Goal: Task Accomplishment & Management: Complete application form

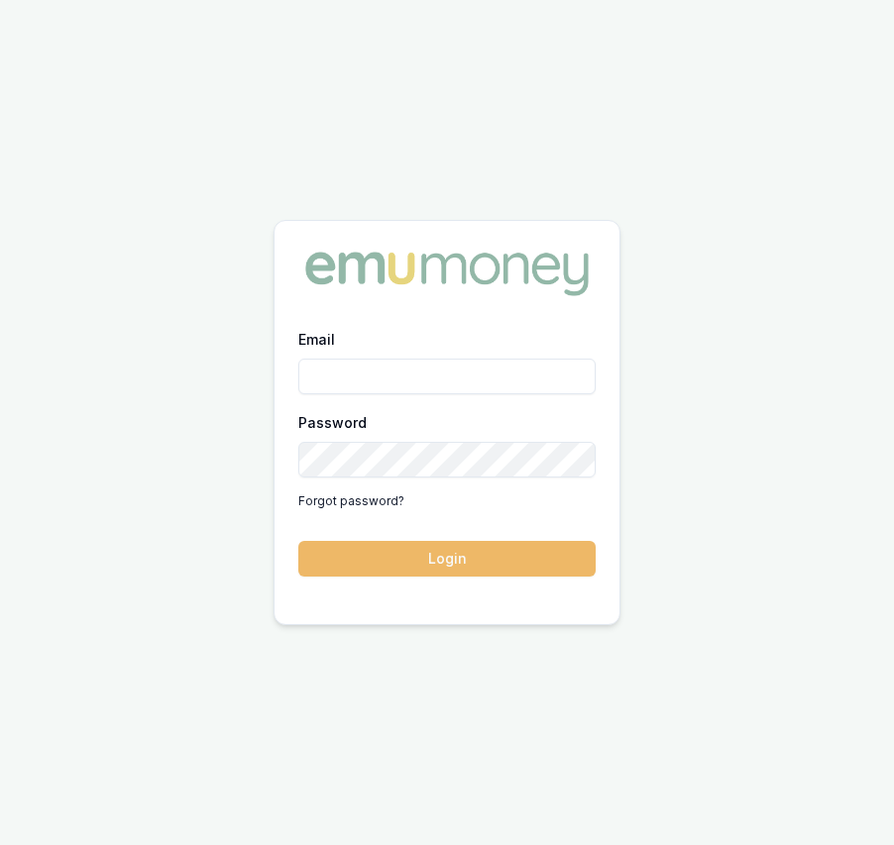
type input "eujin.ooi@emumoney.com.au"
click at [456, 568] on button "Login" at bounding box center [446, 559] width 297 height 36
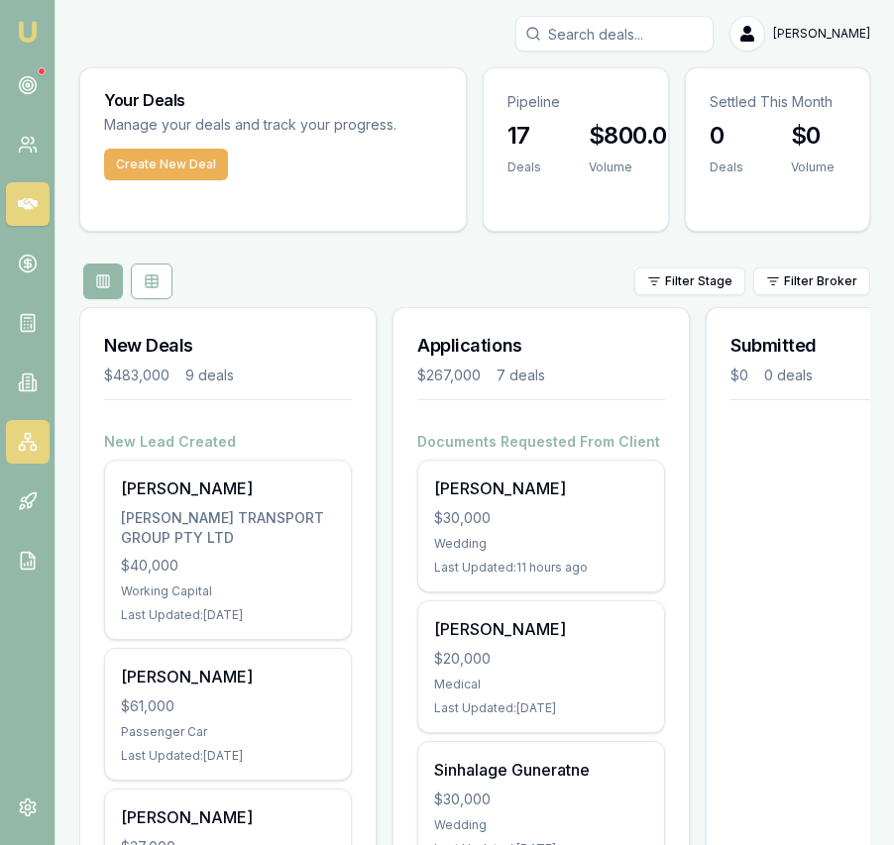
click at [38, 439] on link at bounding box center [28, 442] width 44 height 44
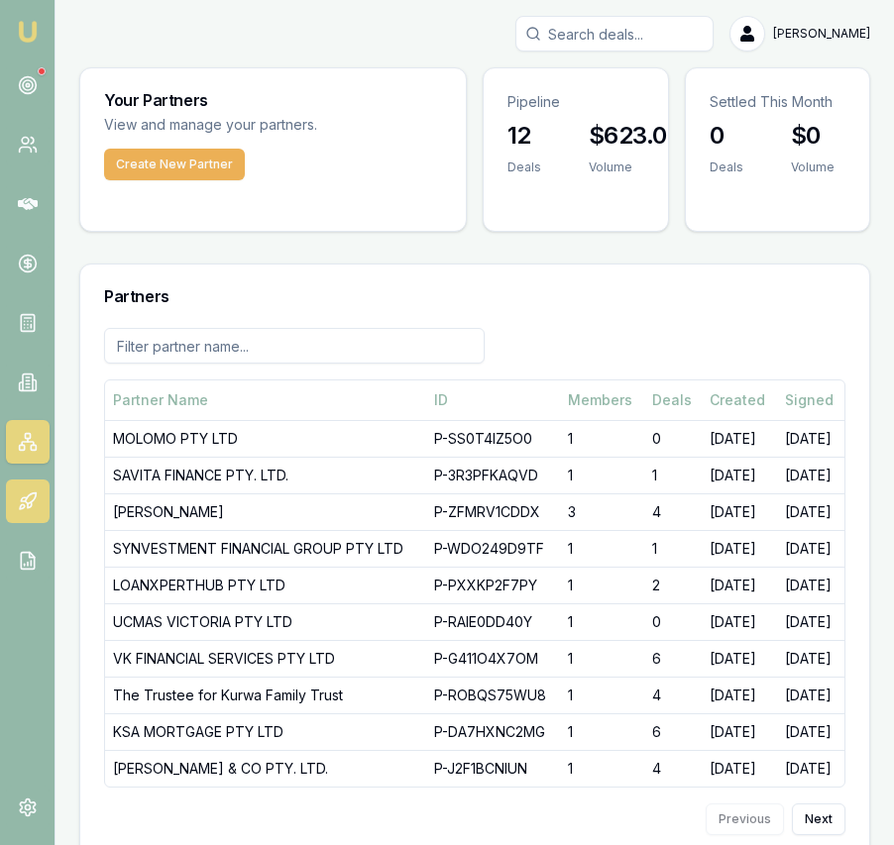
click at [40, 510] on link at bounding box center [28, 502] width 44 height 44
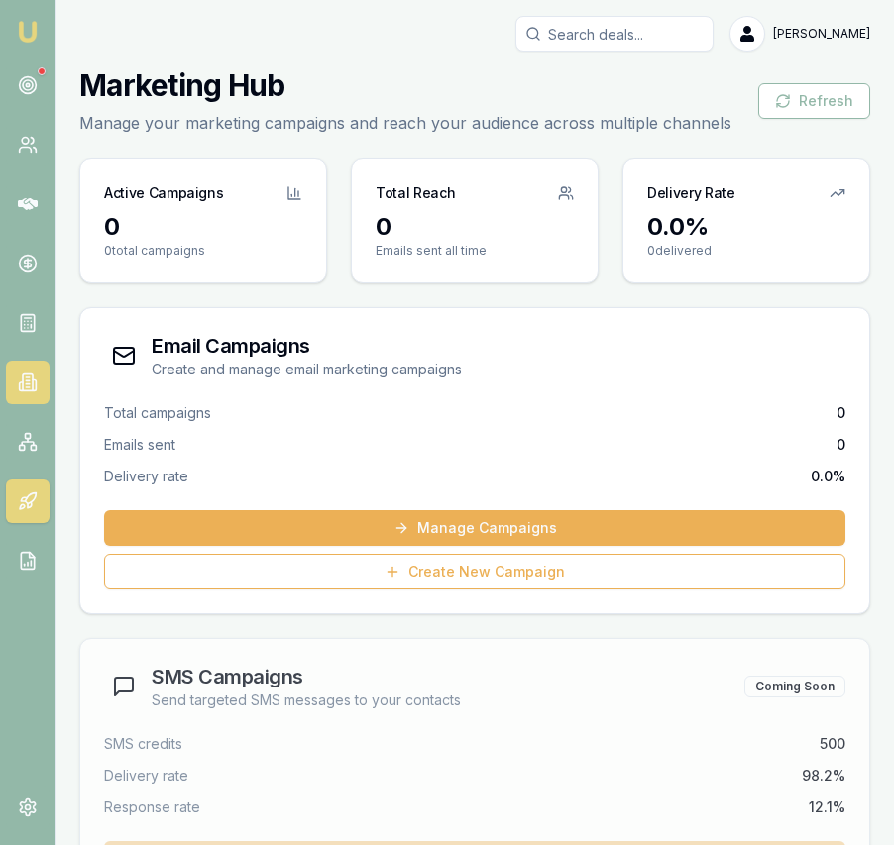
drag, startPoint x: 28, startPoint y: 349, endPoint x: 27, endPoint y: 363, distance: 13.9
click at [28, 348] on nav "Emu Broker" at bounding box center [27, 299] width 55 height 599
click at [36, 378] on icon at bounding box center [28, 383] width 20 height 20
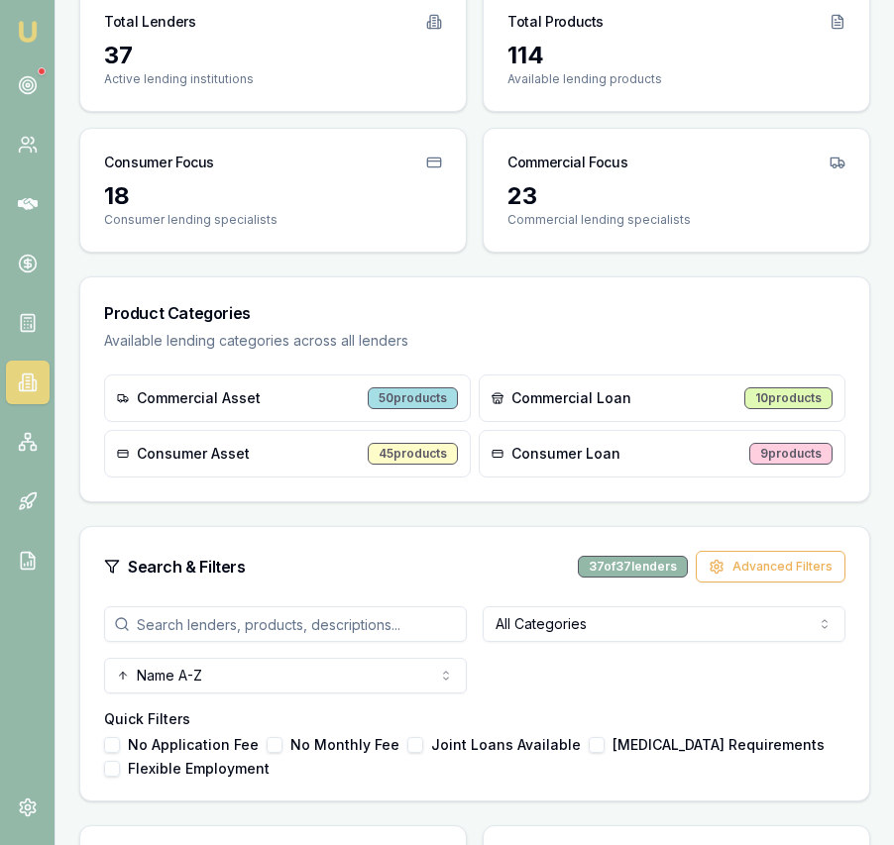
scroll to position [179, 0]
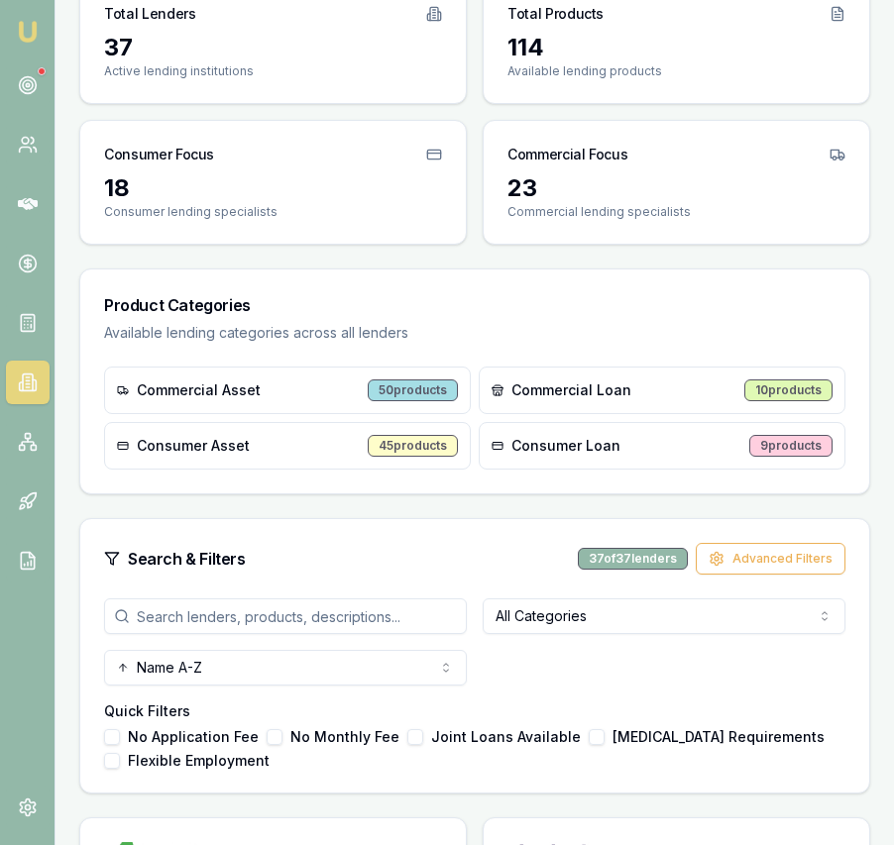
click at [299, 623] on input "search" at bounding box center [285, 617] width 363 height 36
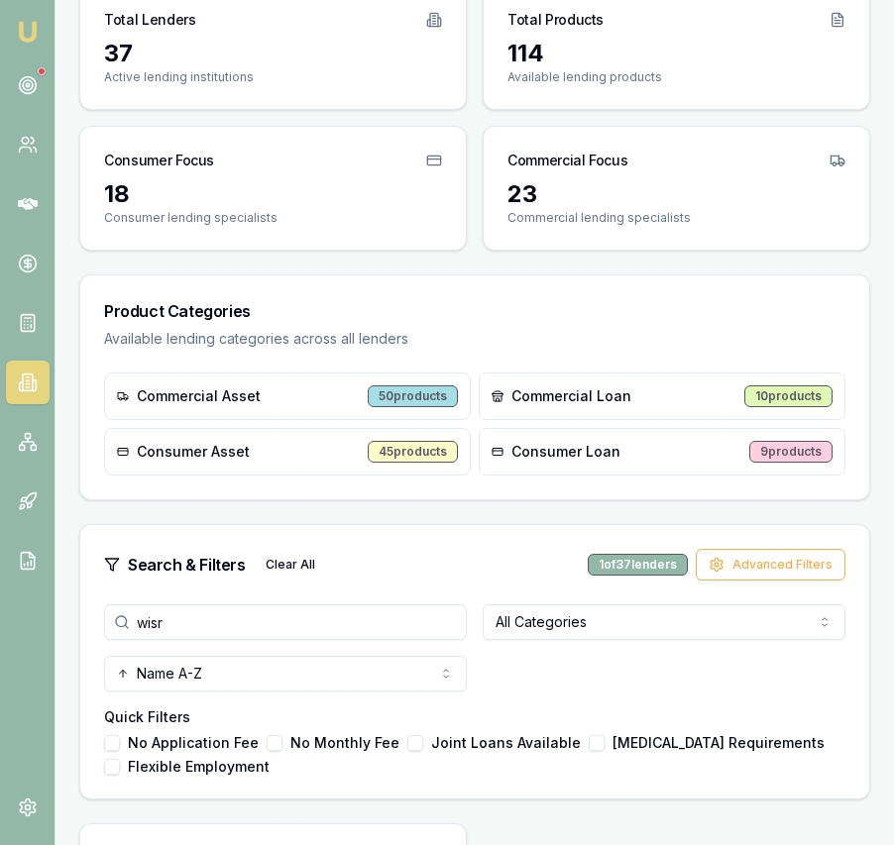
scroll to position [248, 0]
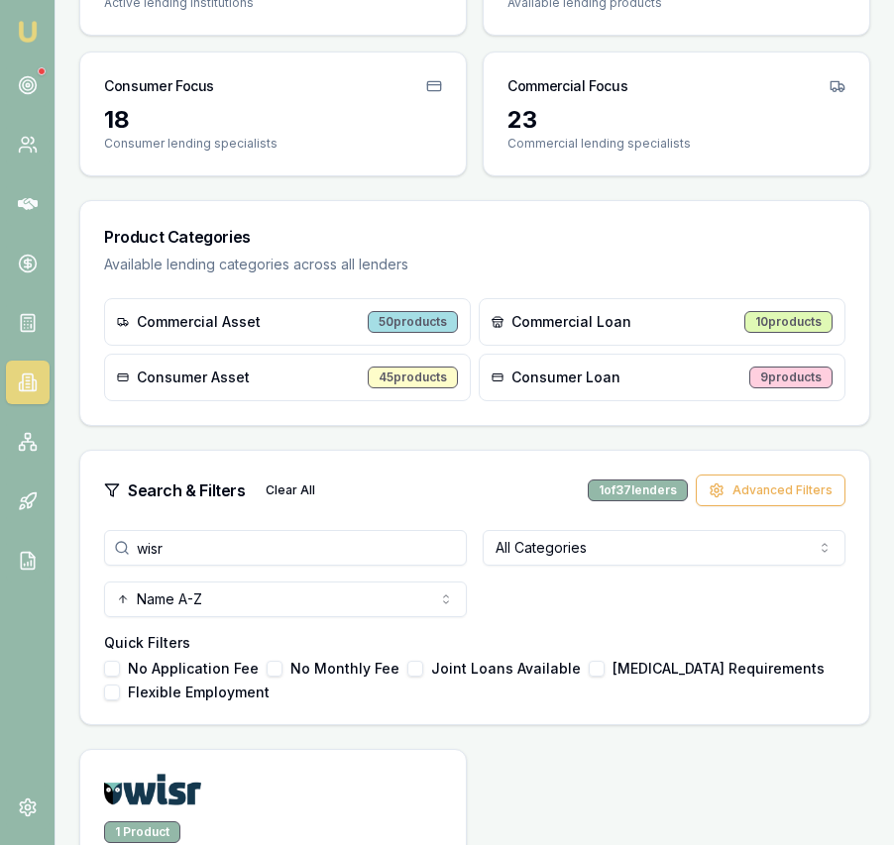
type input "wisr"
click at [604, 592] on div "wisr All Categories Name A-Z" at bounding box center [474, 573] width 741 height 87
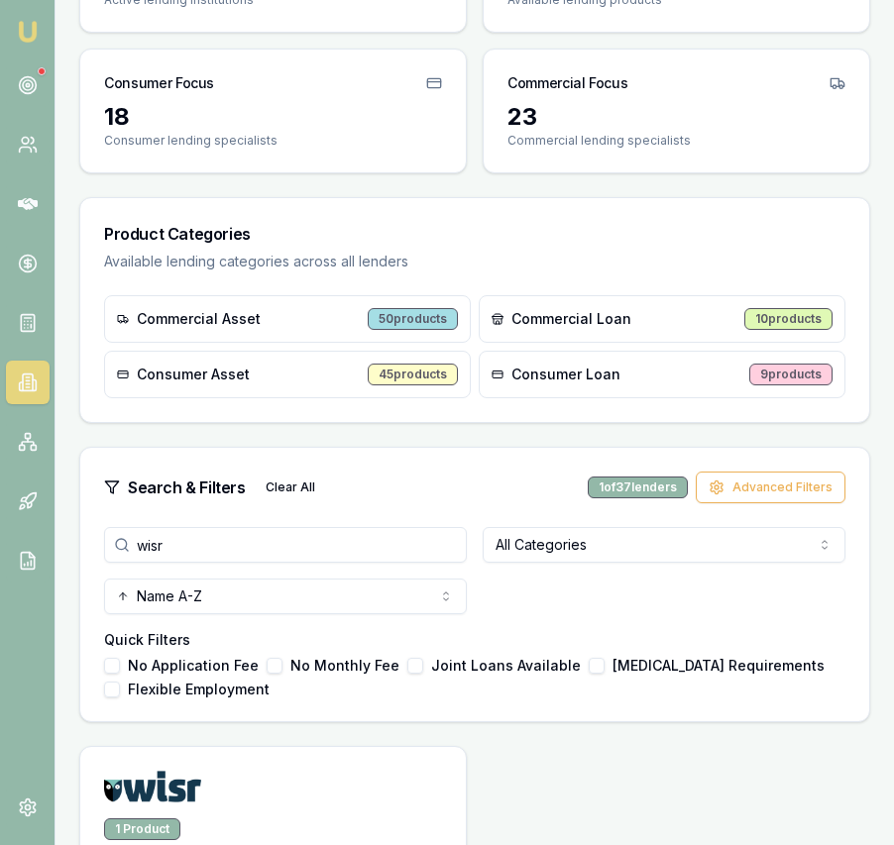
click at [384, 550] on input "wisr" at bounding box center [285, 545] width 363 height 36
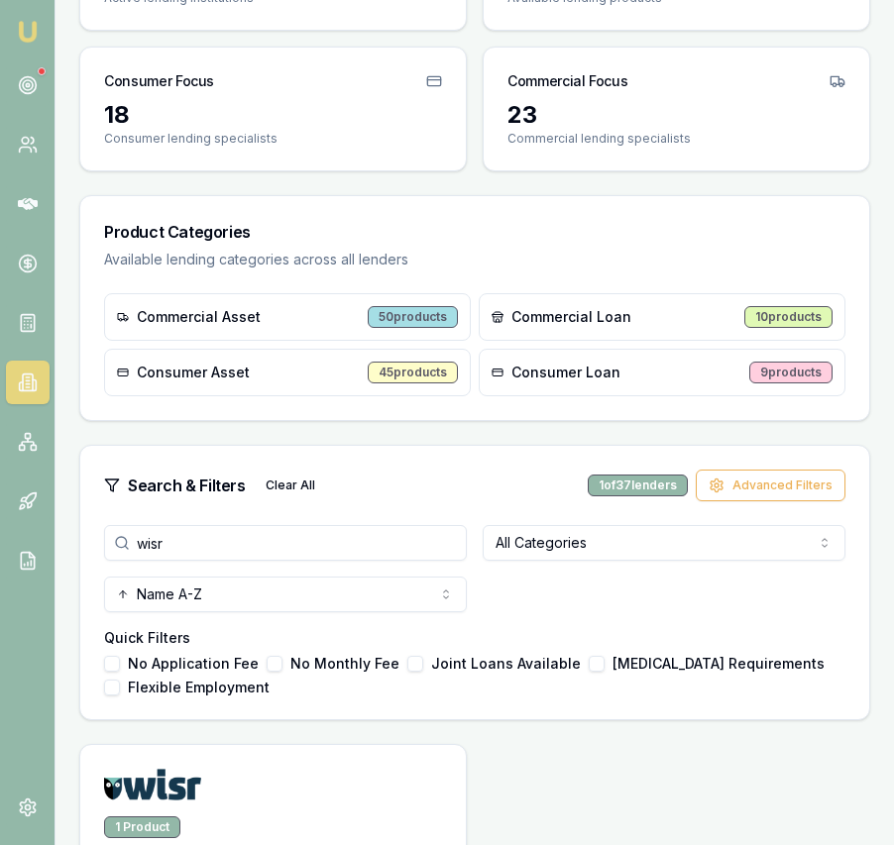
scroll to position [447, 0]
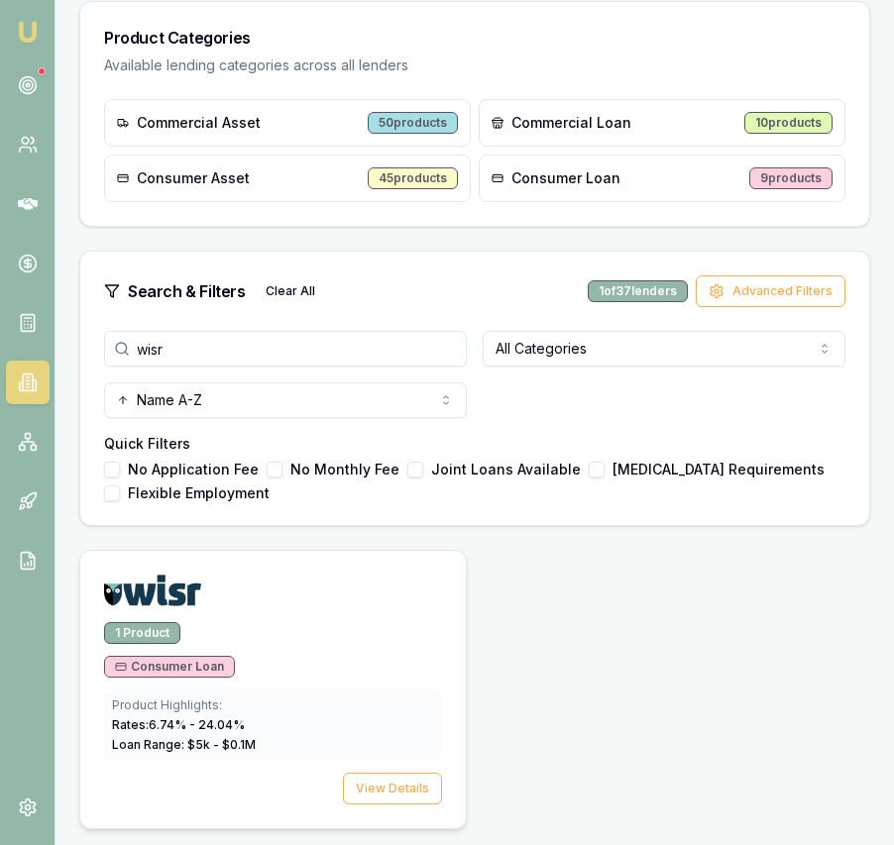
click at [184, 589] on img at bounding box center [152, 591] width 97 height 32
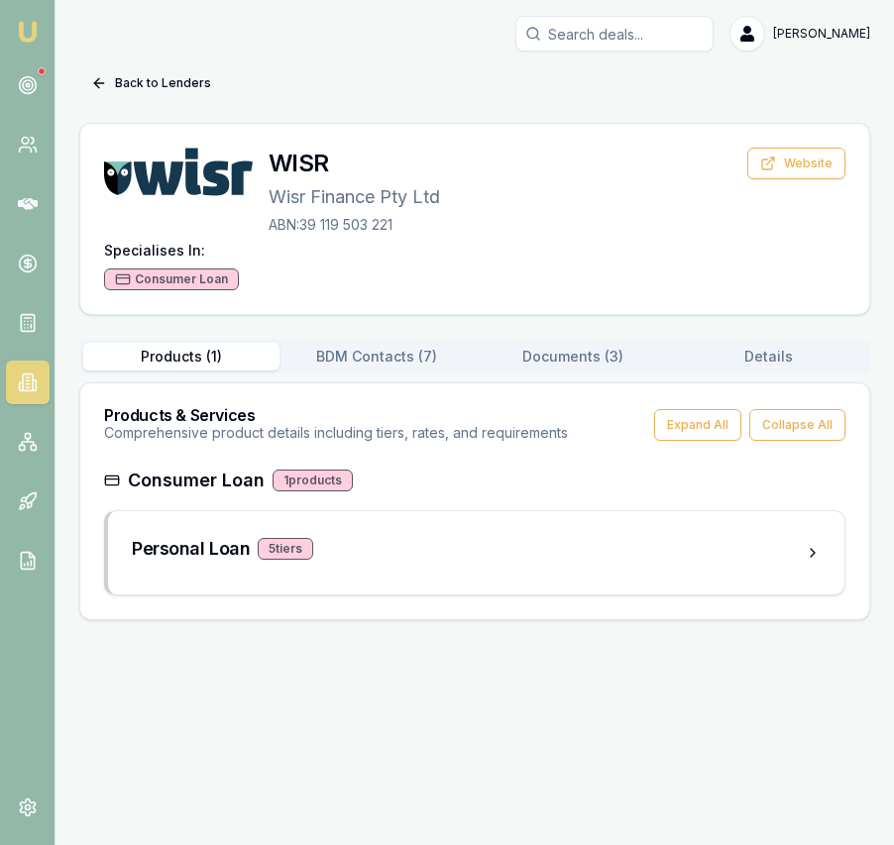
click at [509, 349] on button "Documents ( 3 )" at bounding box center [573, 357] width 196 height 28
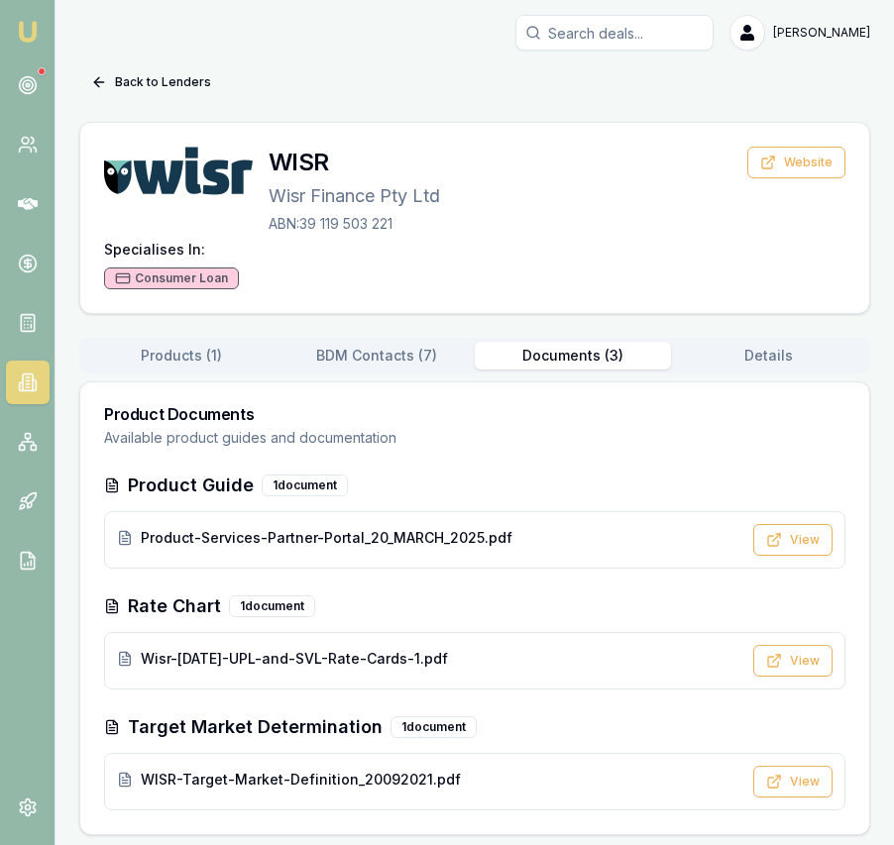
scroll to position [7, 0]
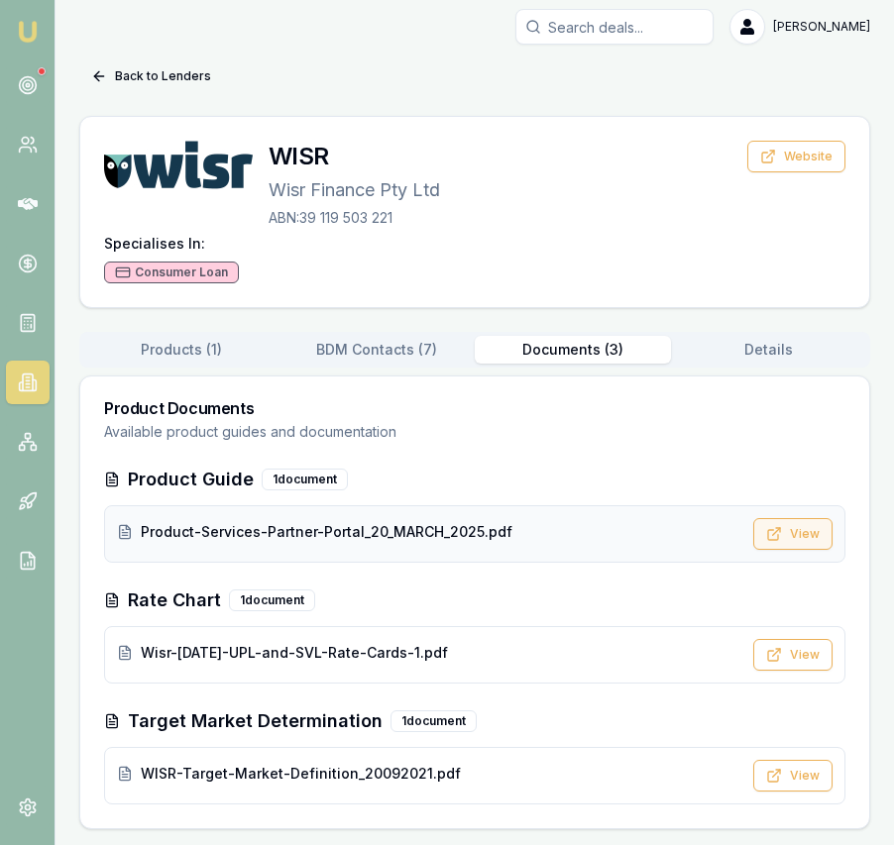
click at [769, 536] on icon at bounding box center [773, 535] width 10 height 10
click at [138, 68] on button "Back to Lenders" at bounding box center [151, 76] width 144 height 32
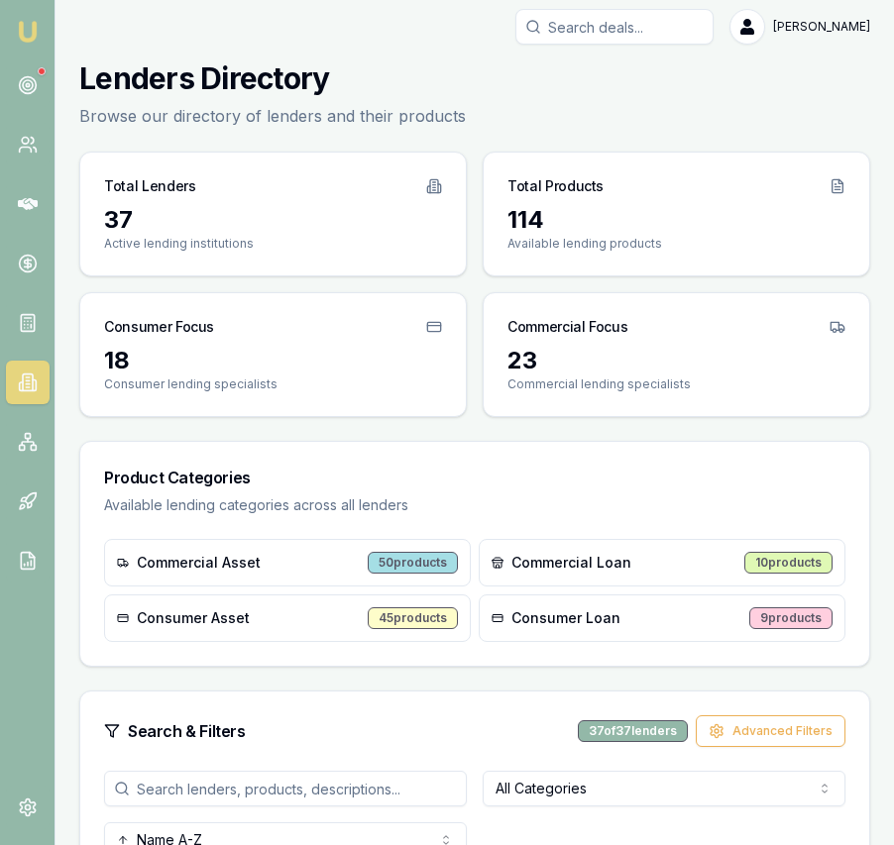
scroll to position [447, 0]
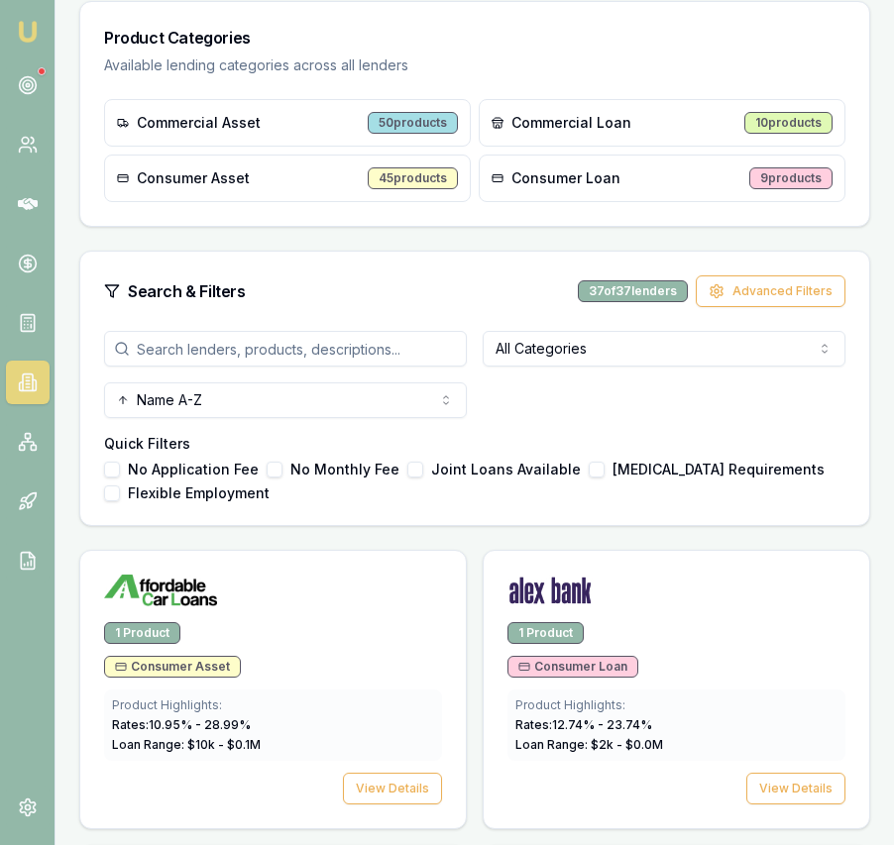
click at [337, 340] on input "search" at bounding box center [285, 349] width 363 height 36
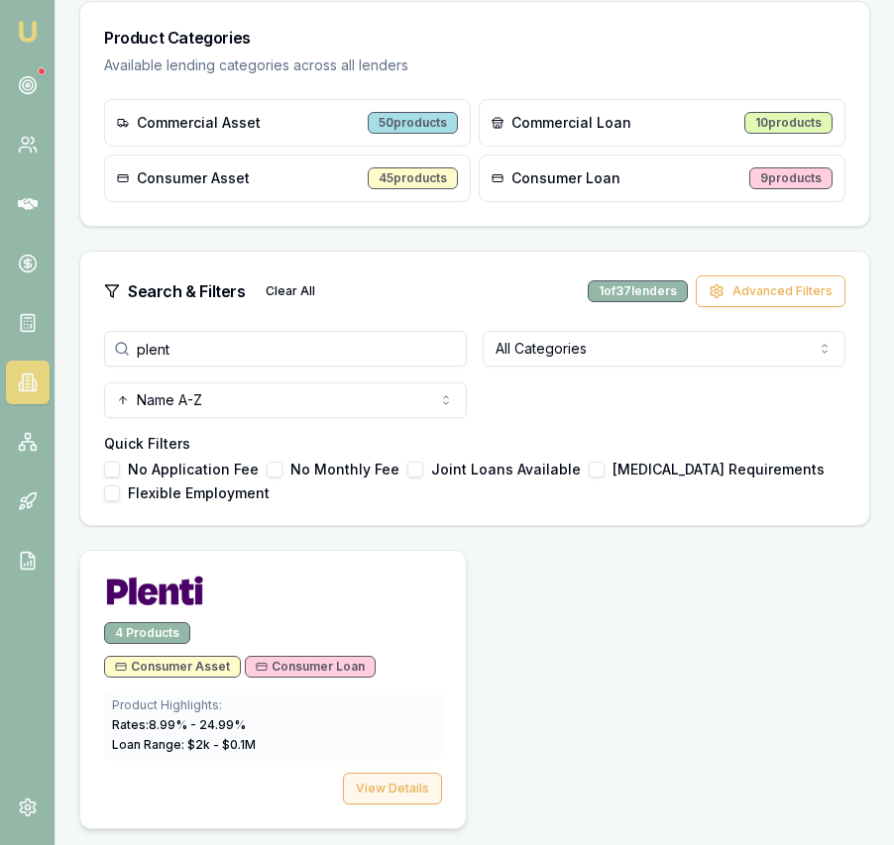
type input "plent"
click at [375, 791] on button "View Details" at bounding box center [392, 789] width 99 height 32
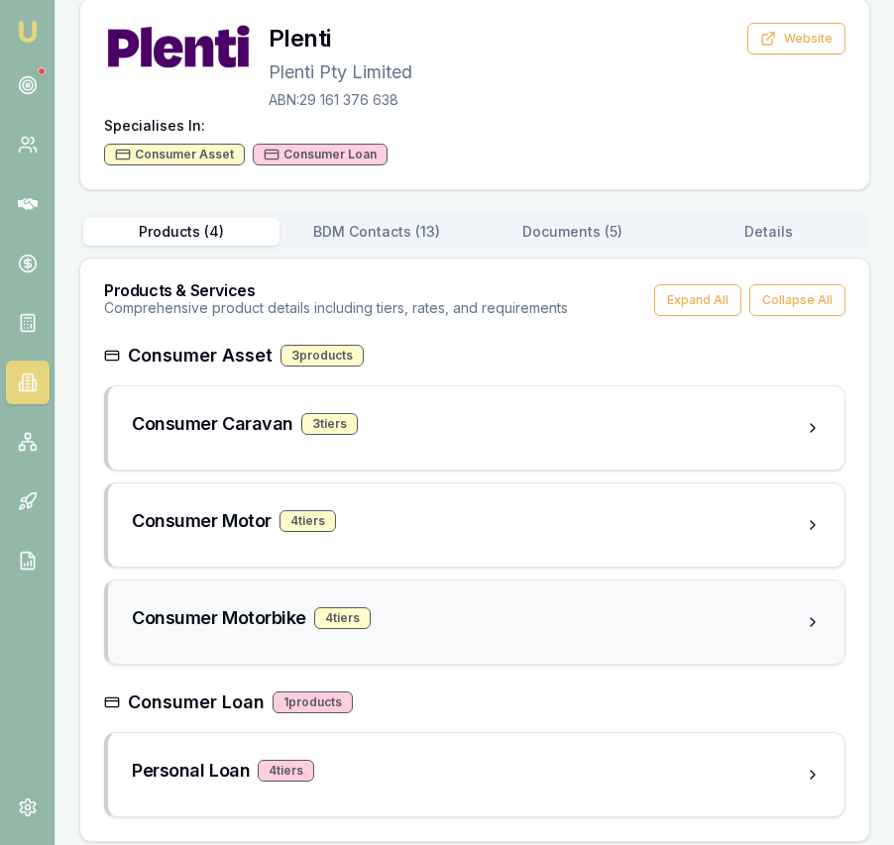
scroll to position [138, 0]
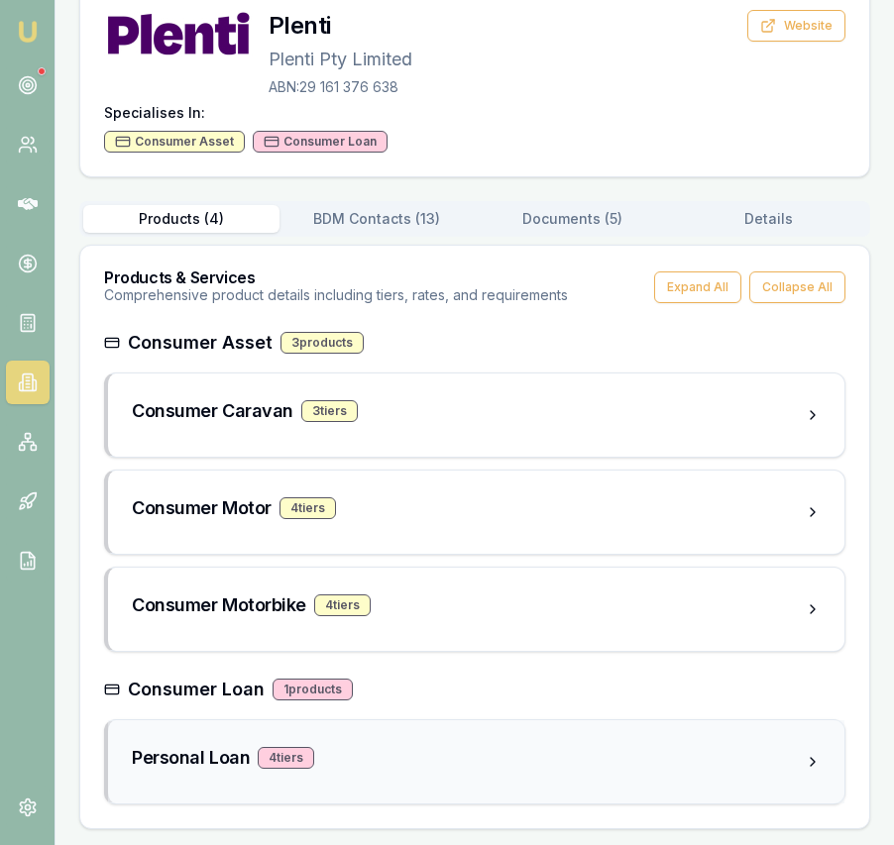
click at [412, 762] on div "Personal Loan 4 tier s" at bounding box center [468, 758] width 673 height 28
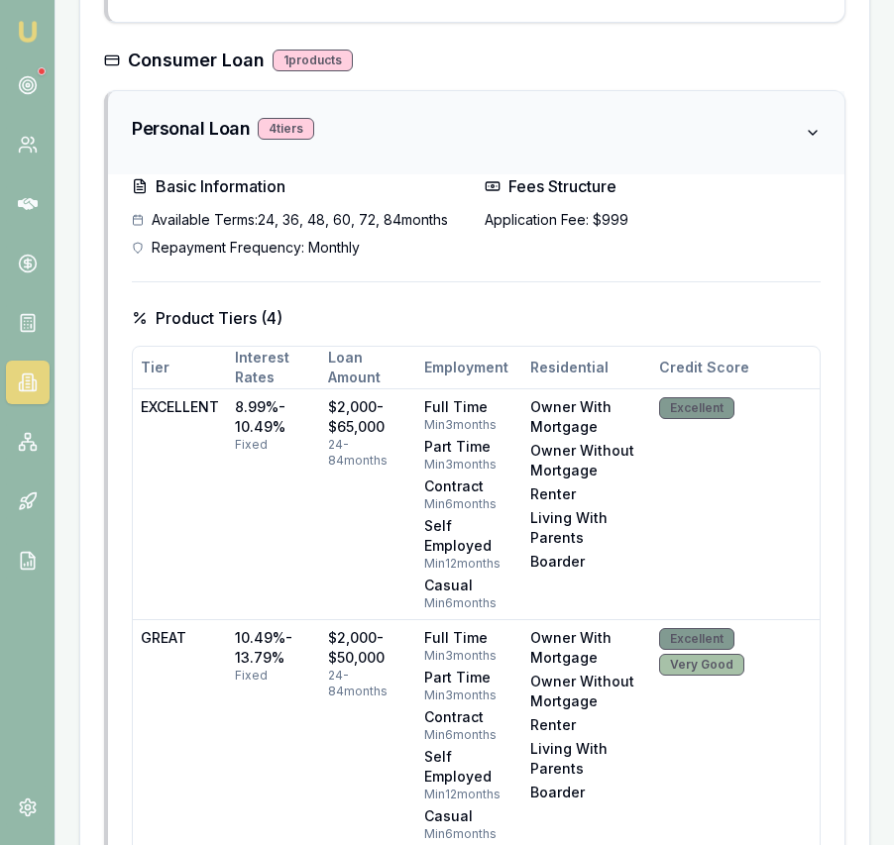
scroll to position [0, 0]
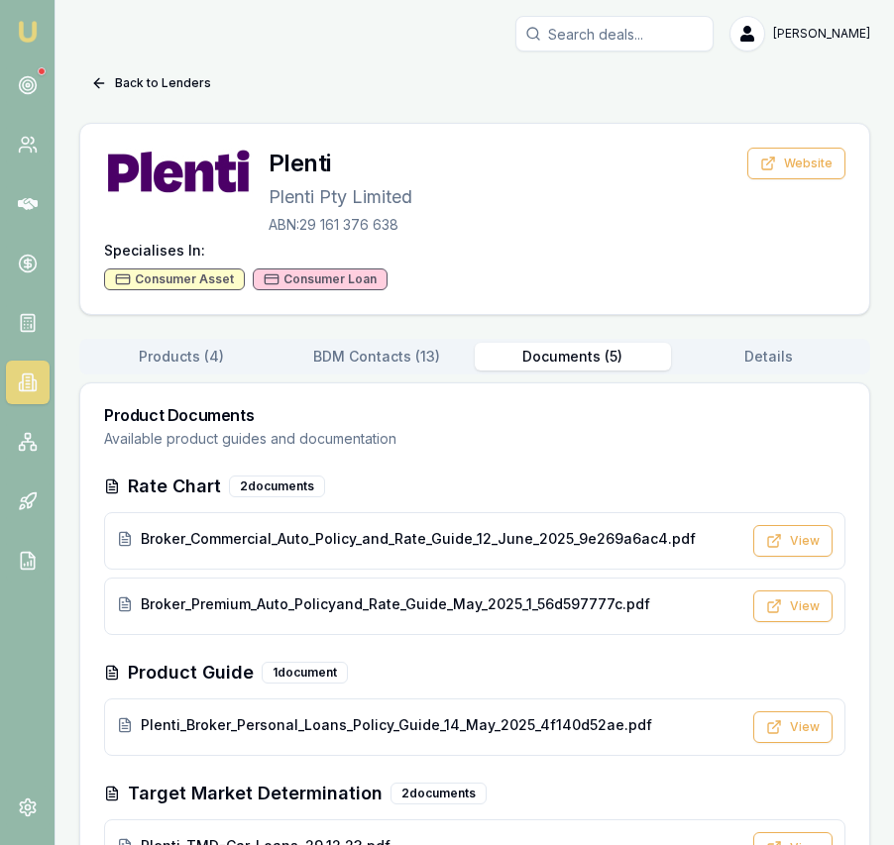
click at [587, 362] on button "Documents ( 5 )" at bounding box center [573, 357] width 196 height 28
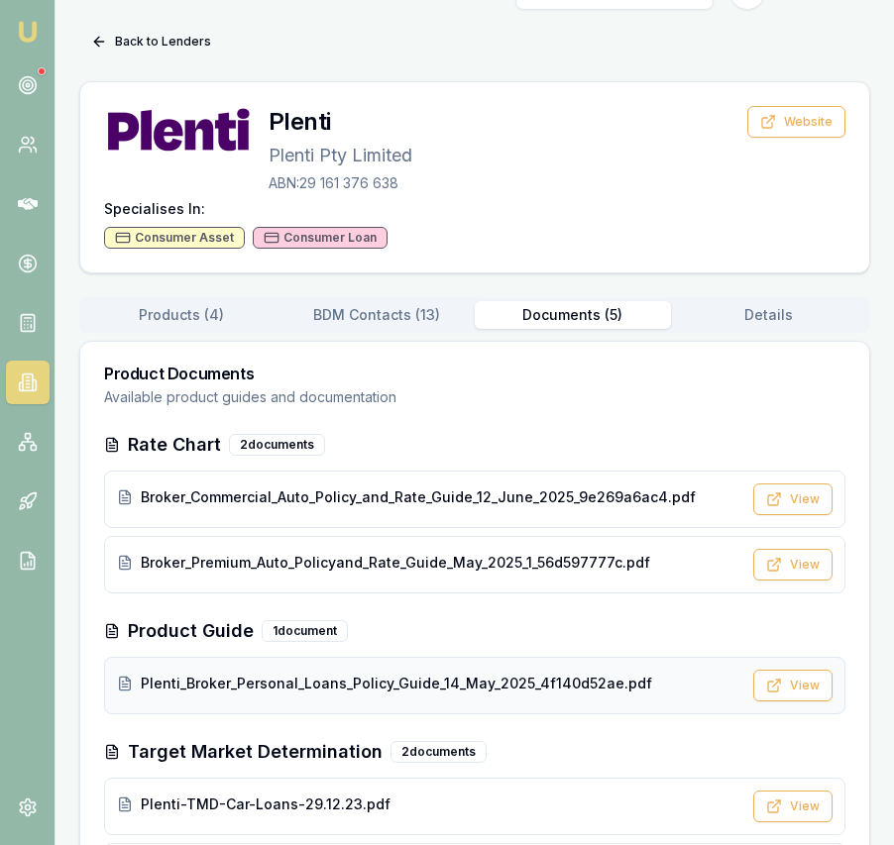
scroll to position [39, 0]
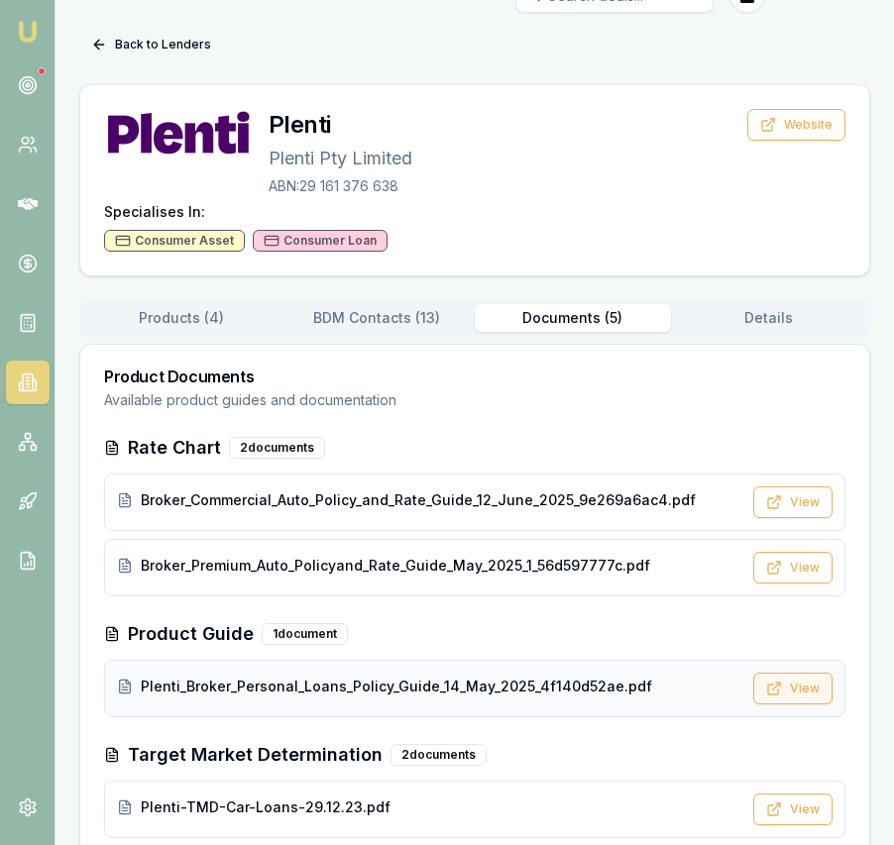
click at [764, 698] on button "View" at bounding box center [792, 689] width 79 height 32
click at [113, 43] on button "Back to Lenders" at bounding box center [151, 45] width 144 height 32
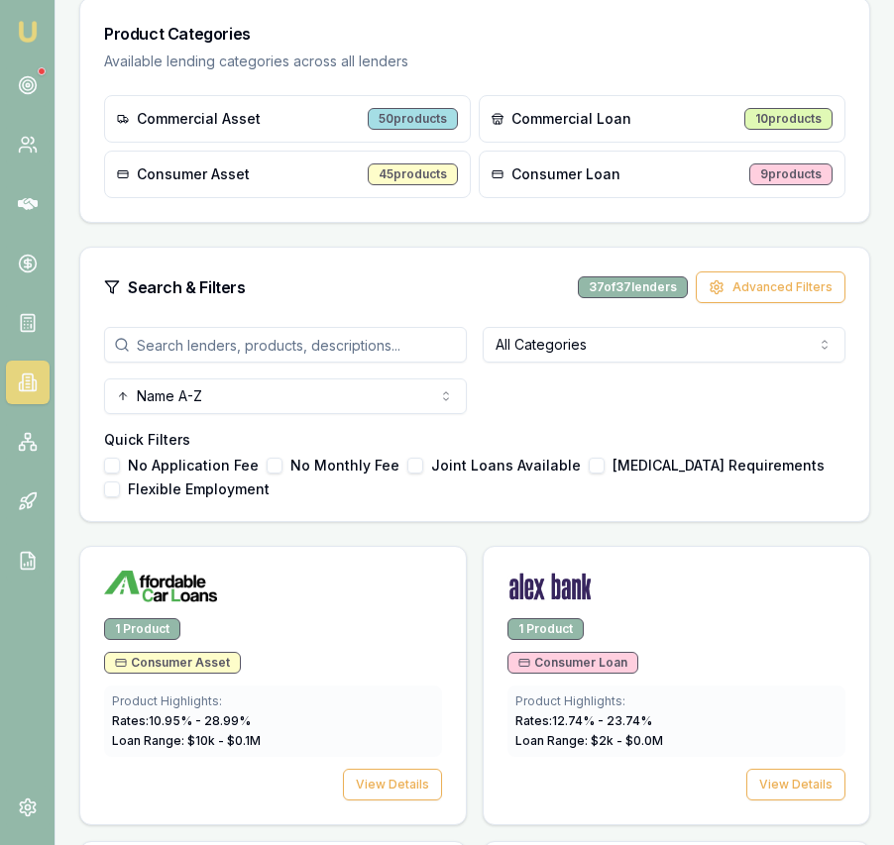
scroll to position [459, 0]
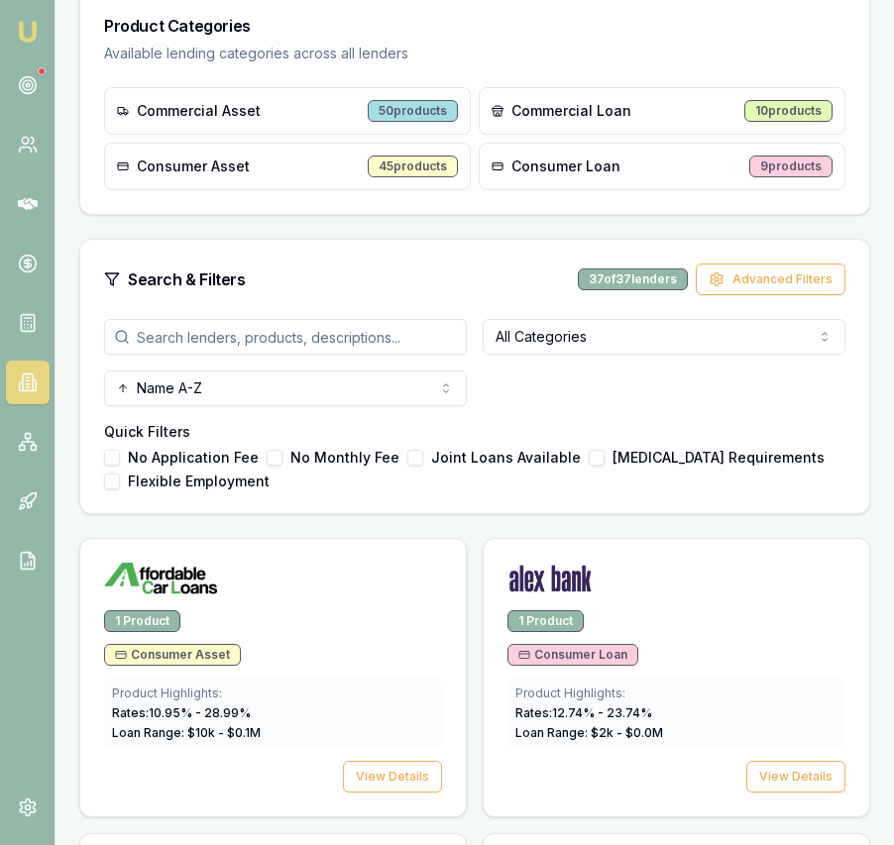
click at [350, 328] on input "search" at bounding box center [285, 337] width 363 height 36
type input "m"
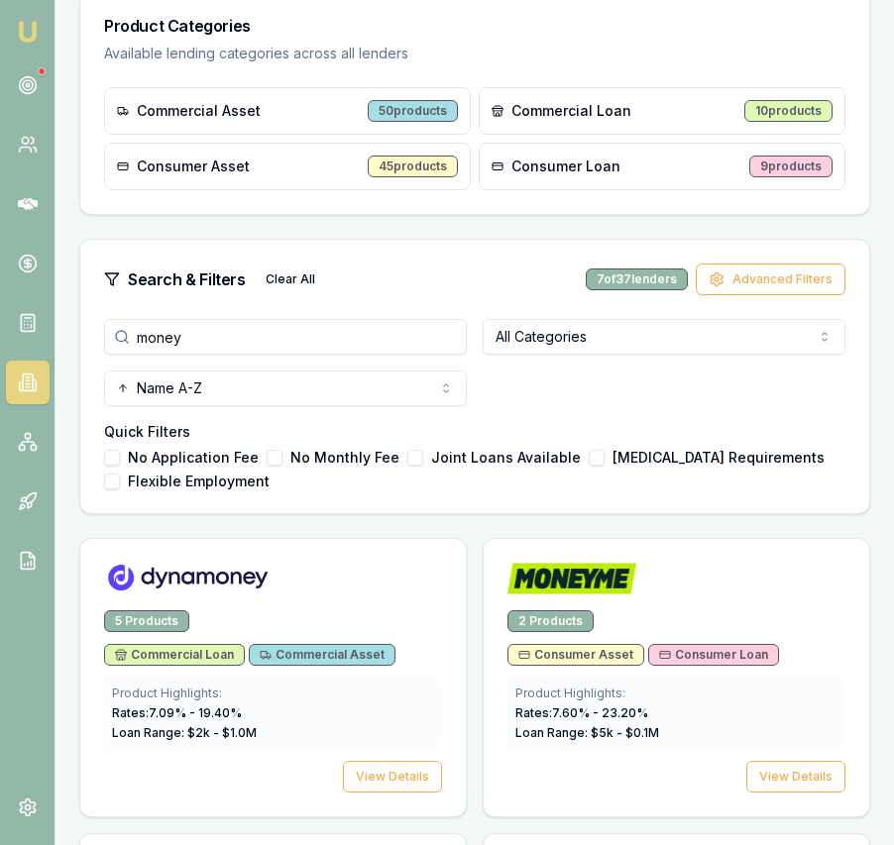
scroll to position [447, 0]
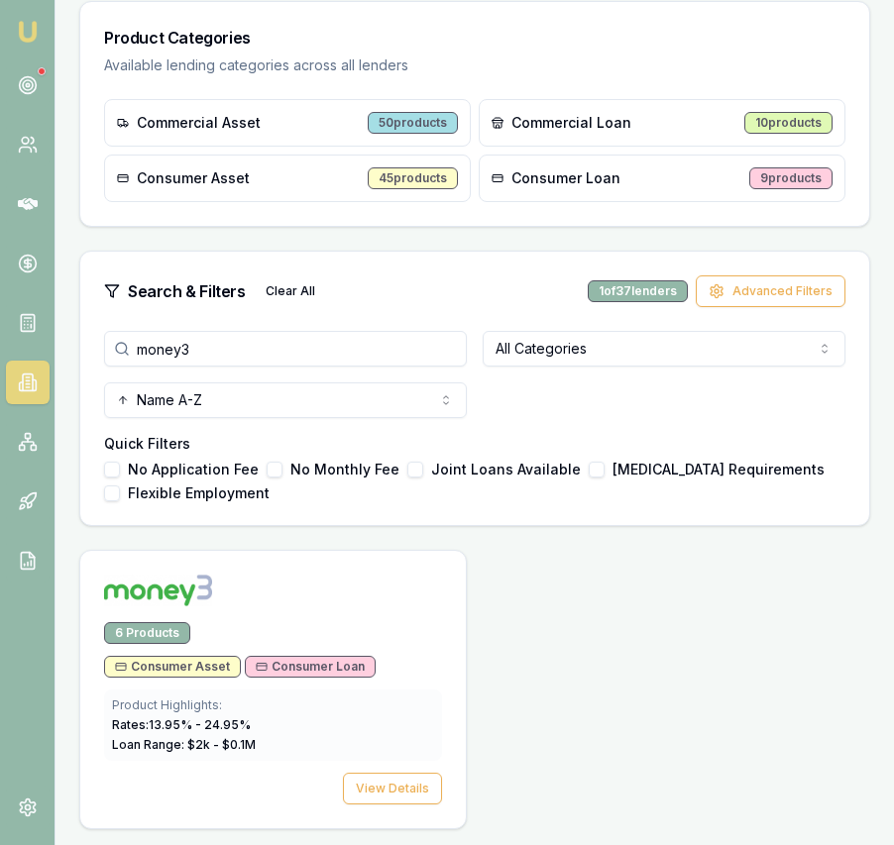
type input "money3"
click at [415, 803] on button "View Details" at bounding box center [392, 789] width 99 height 32
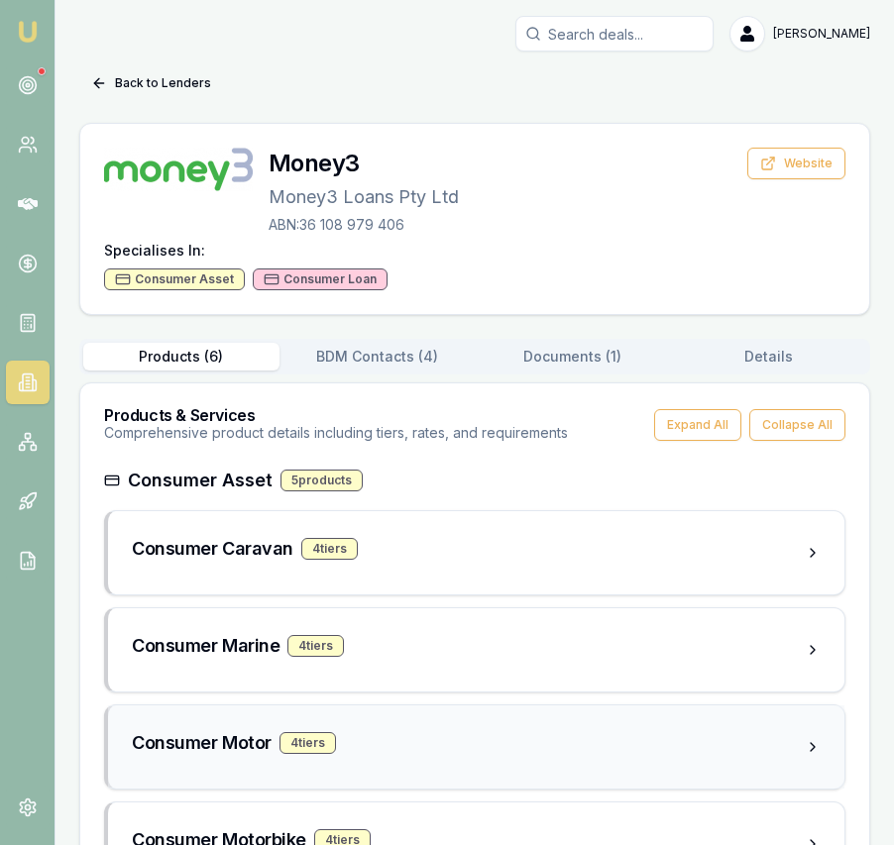
click at [398, 761] on div "Consumer Motor 4 tier s" at bounding box center [468, 747] width 673 height 36
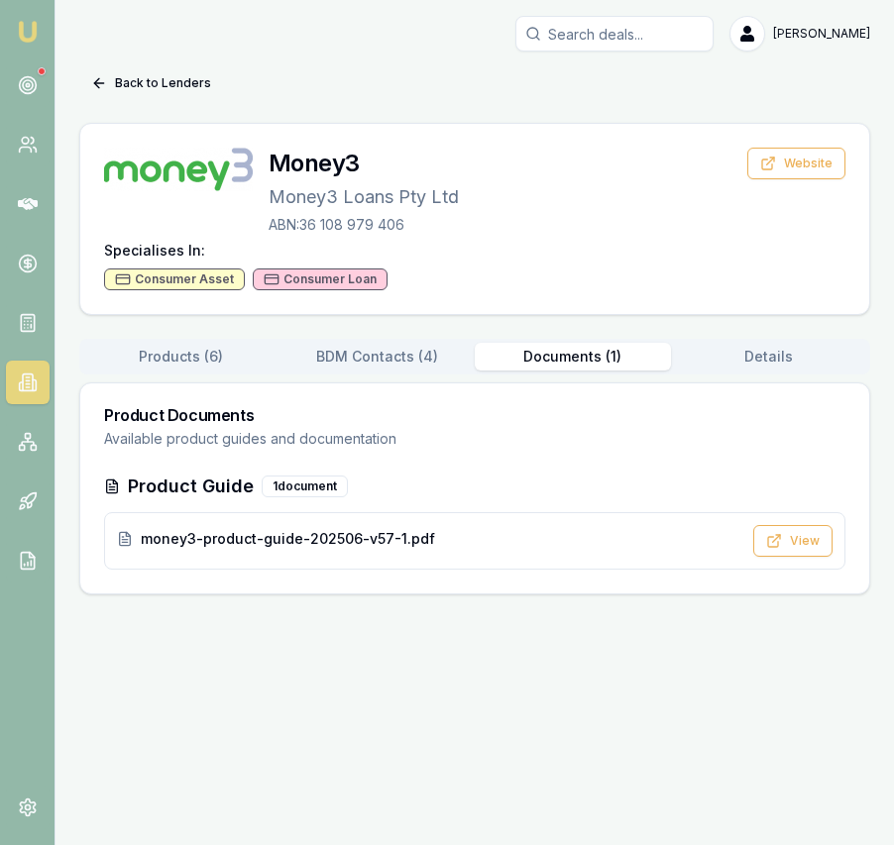
click at [584, 365] on button "Documents ( 1 )" at bounding box center [573, 357] width 196 height 28
click at [791, 530] on button "View" at bounding box center [792, 541] width 79 height 32
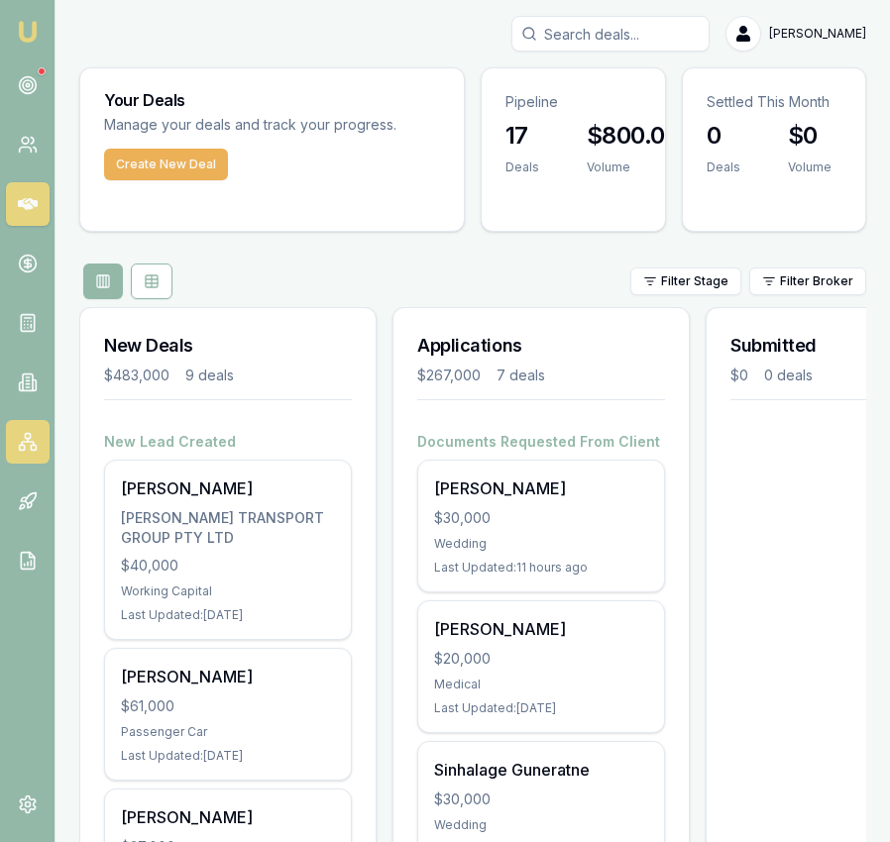
click at [35, 450] on rect at bounding box center [33, 447] width 5 height 5
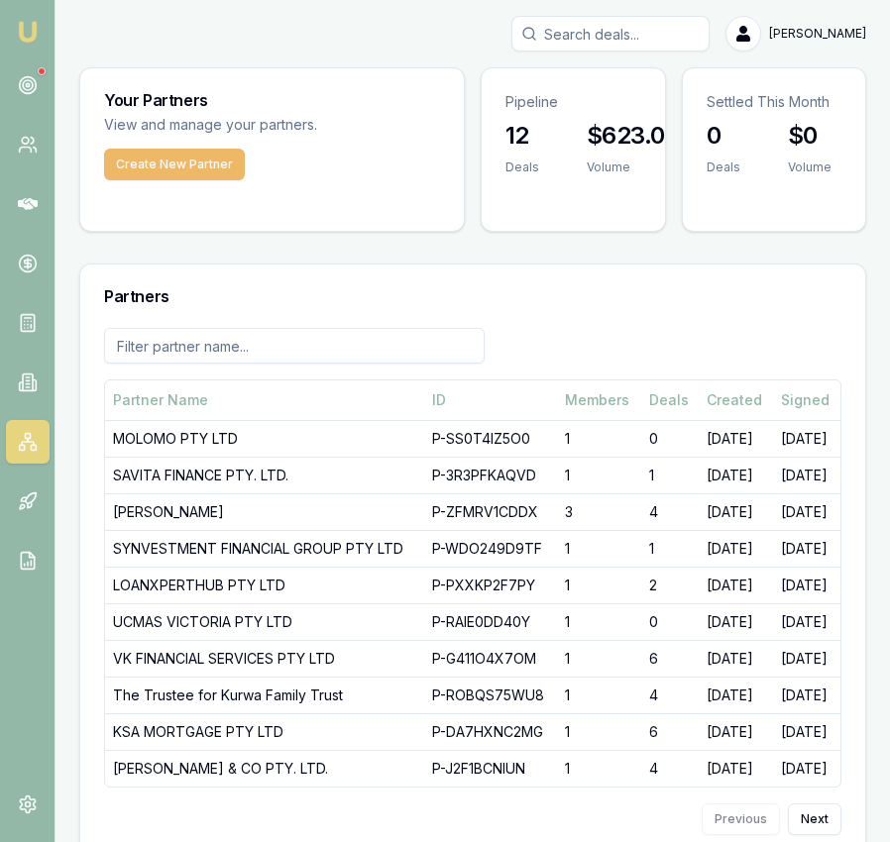
click at [190, 174] on button "Create New Partner" at bounding box center [174, 165] width 141 height 32
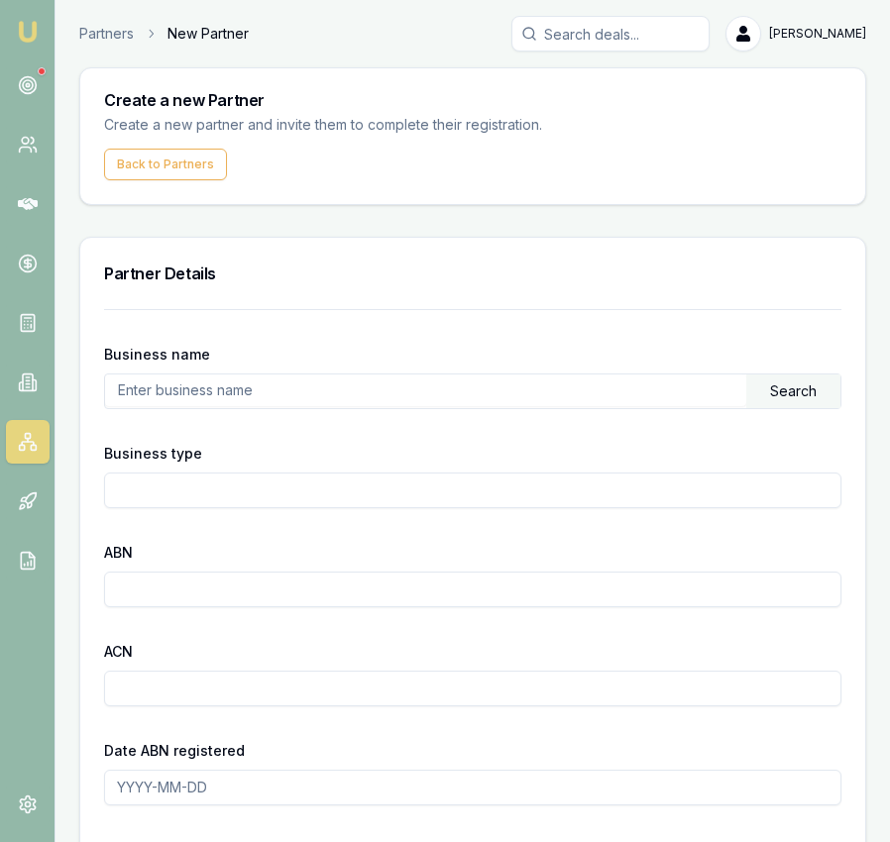
click at [416, 391] on input "text" at bounding box center [425, 391] width 641 height 32
click at [775, 400] on div "Search" at bounding box center [793, 392] width 94 height 34
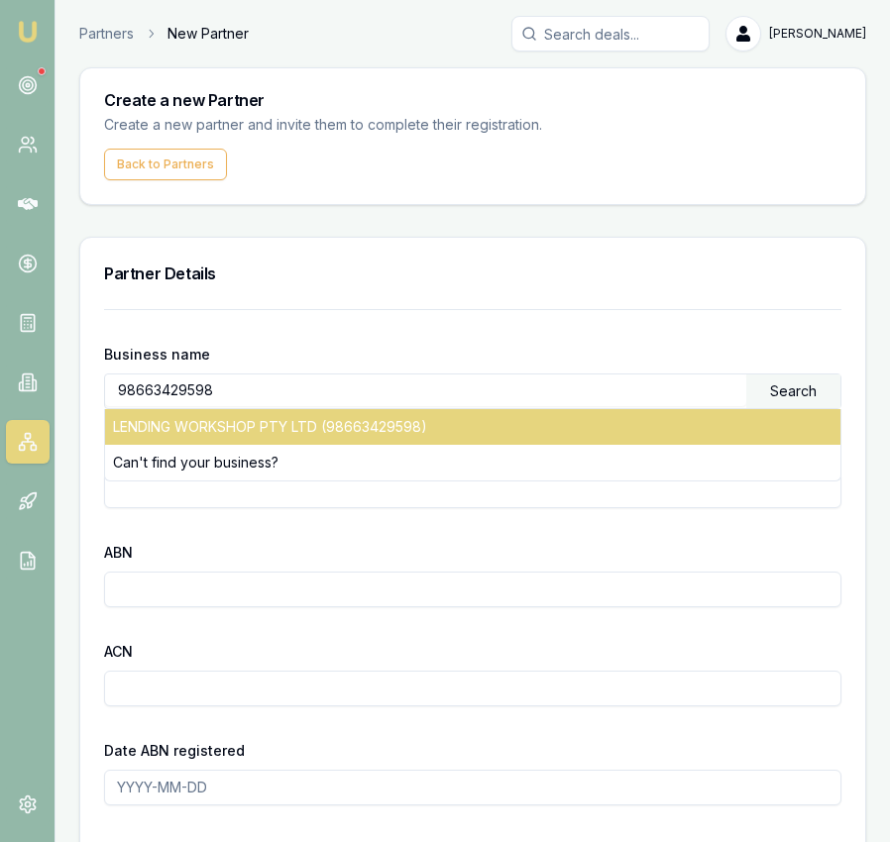
click at [378, 428] on div "LENDING WORKSHOP PTY LTD (98663429598)" at bounding box center [472, 427] width 735 height 36
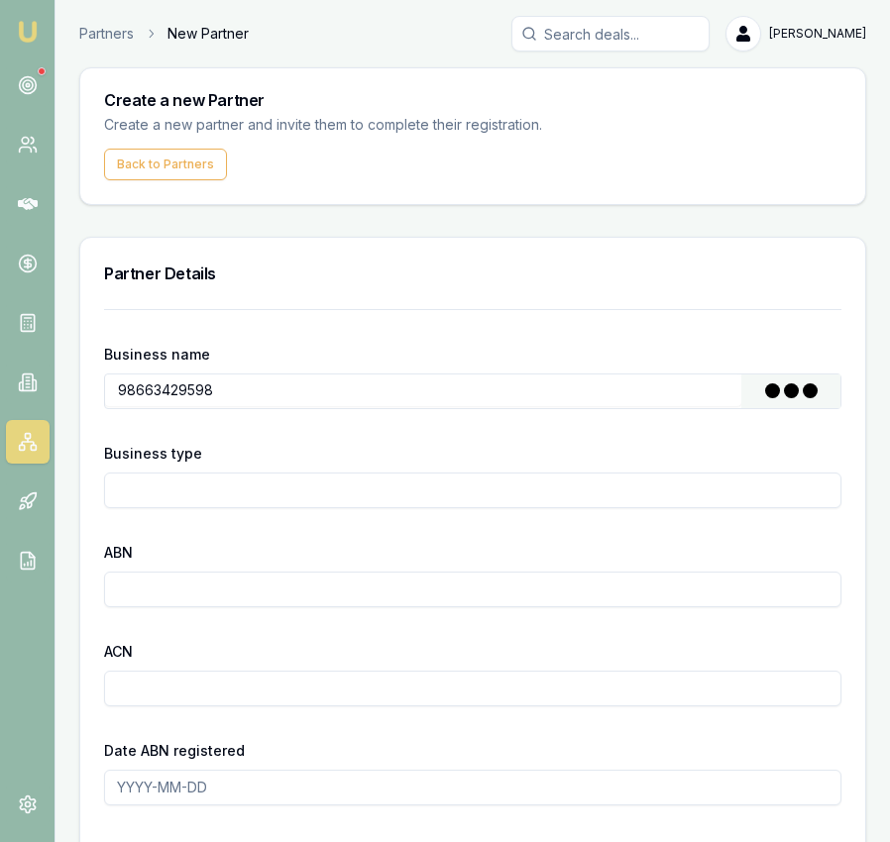
type input "LENDING WORKSHOP PTY LTD"
type input "Australian Private Company"
type input "98663429598"
type input "663429598"
type input "2022-10-27"
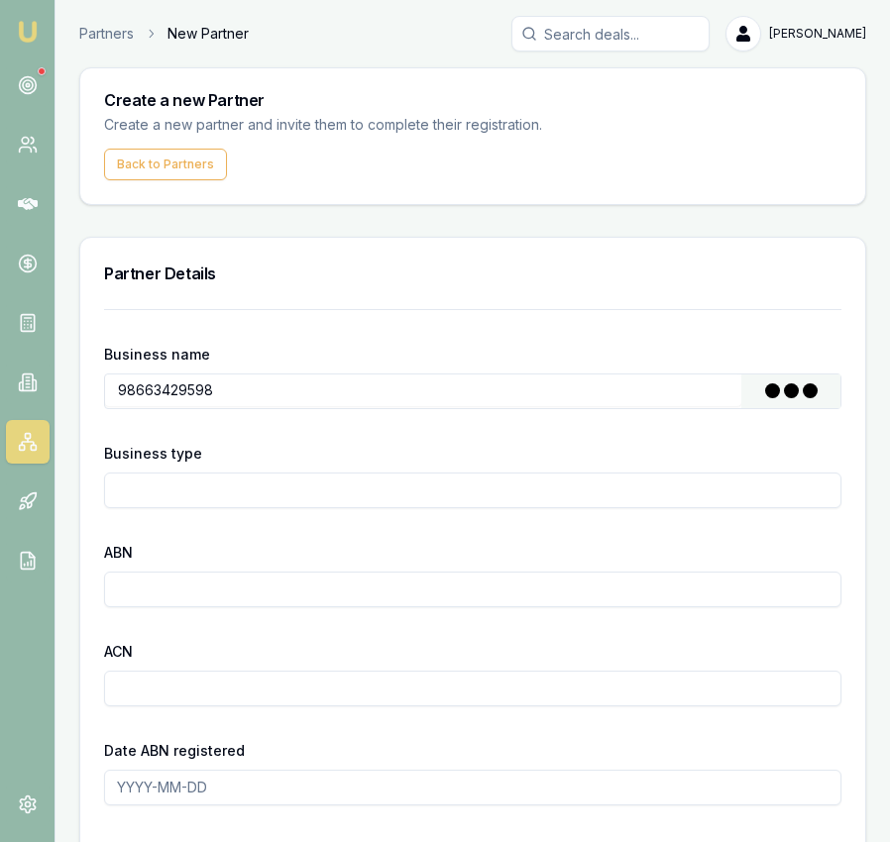
type input "2022-10-27"
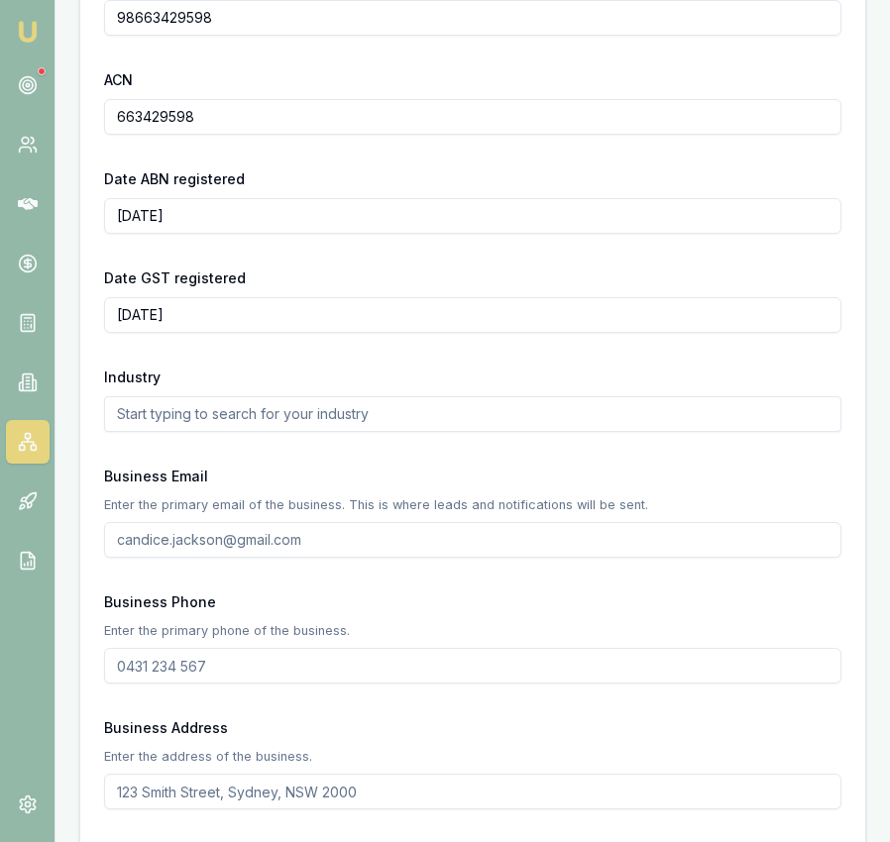
scroll to position [576, 0]
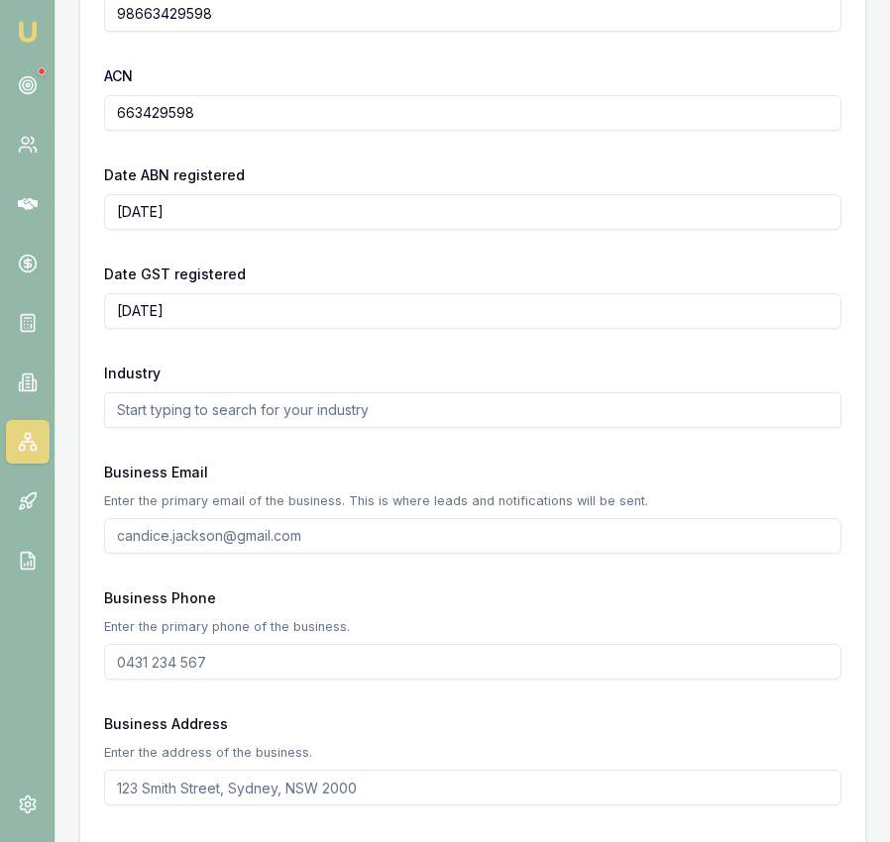
click at [386, 542] on input "Business Email" at bounding box center [472, 536] width 737 height 36
paste input "mailto:roopali@lendingworkshop.com.au"
drag, startPoint x: 162, startPoint y: 538, endPoint x: 98, endPoint y: 537, distance: 63.4
click at [98, 537] on div "Business name LENDING WORKSHOP PTY LTD Search Business type Australian Private …" at bounding box center [472, 766] width 785 height 2067
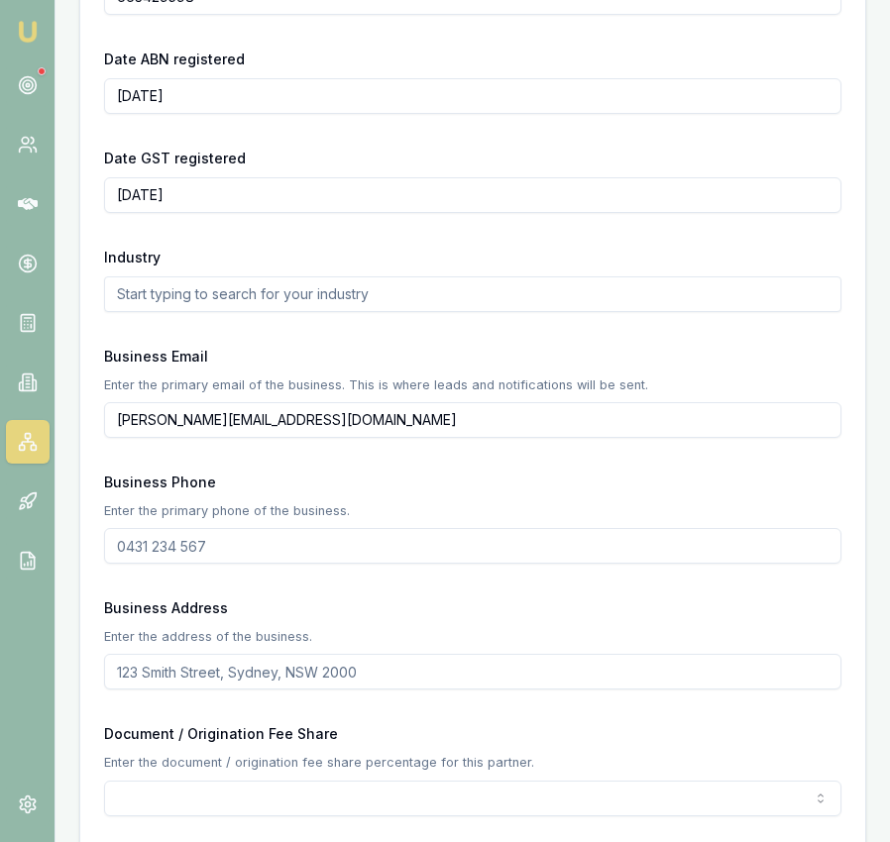
scroll to position [689, 0]
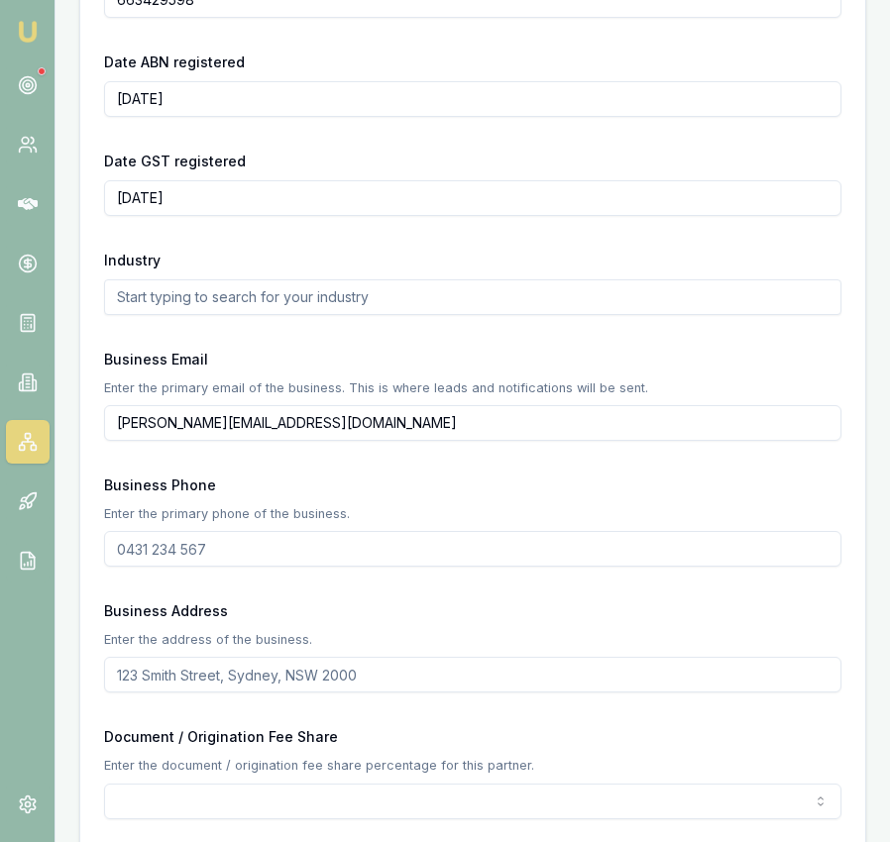
click at [384, 430] on input "roopali@lendingworkshop.com.au" at bounding box center [472, 423] width 737 height 36
click at [384, 429] on input "roopali@lendingworkshop.com.au" at bounding box center [472, 423] width 737 height 36
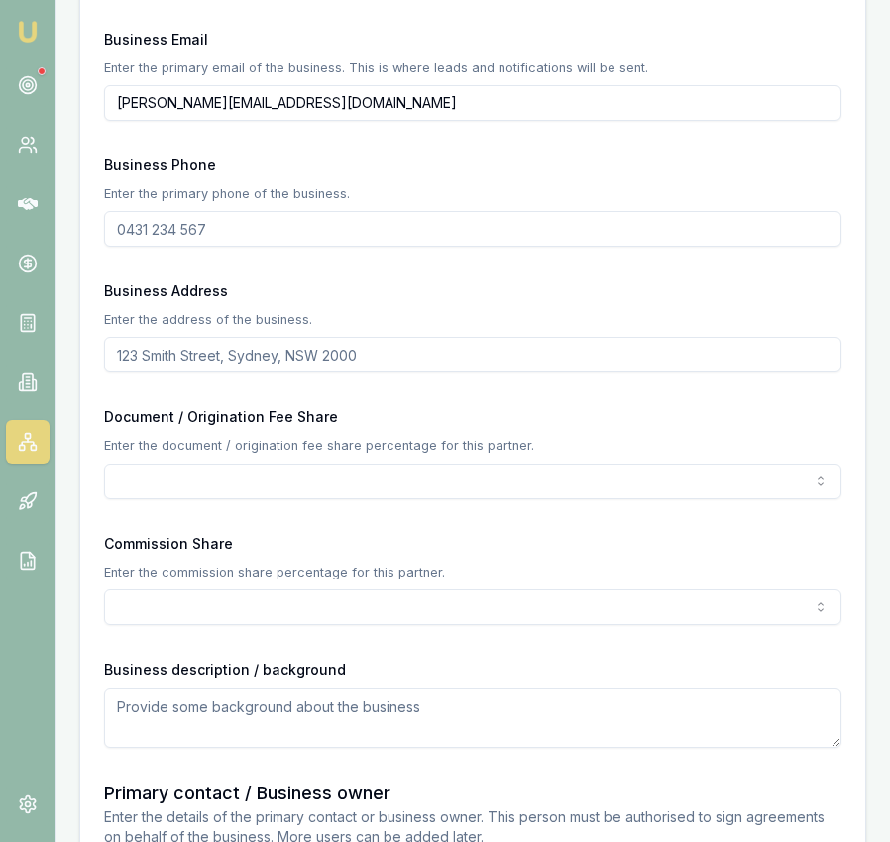
scroll to position [1550, 0]
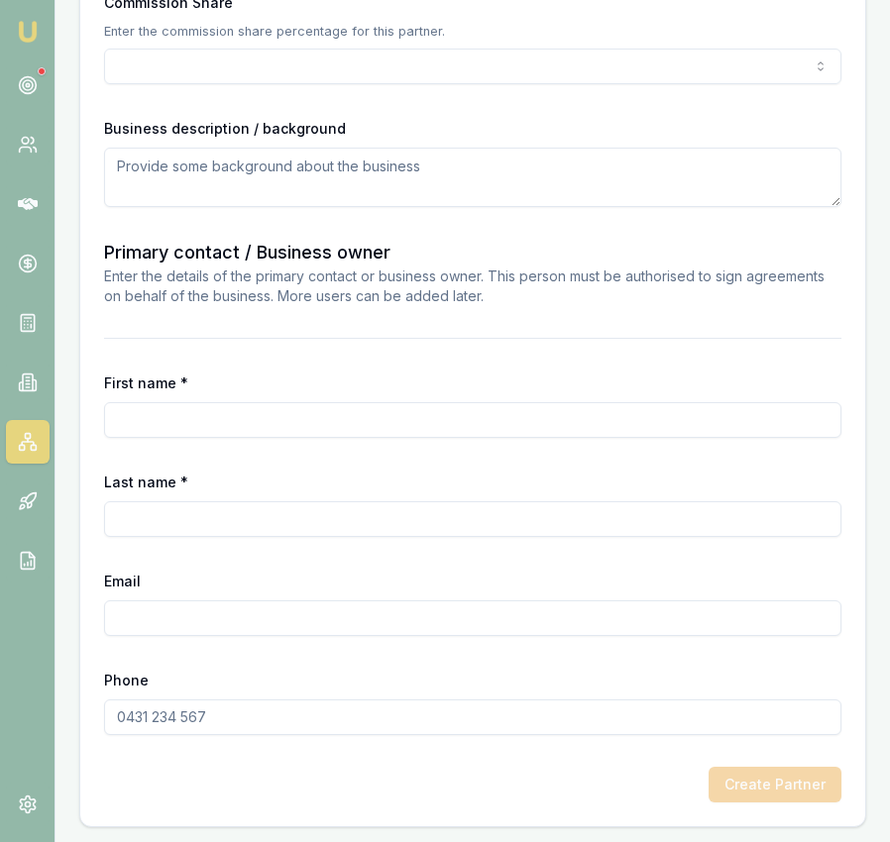
type input "roopali@lendingworkshop.com.au"
click at [353, 628] on input "Email" at bounding box center [472, 619] width 737 height 36
paste input "roopali@lendingworkshop.com.au"
type input "roopali@lendingworkshop.com.au"
click at [138, 721] on input "Phone" at bounding box center [472, 718] width 737 height 36
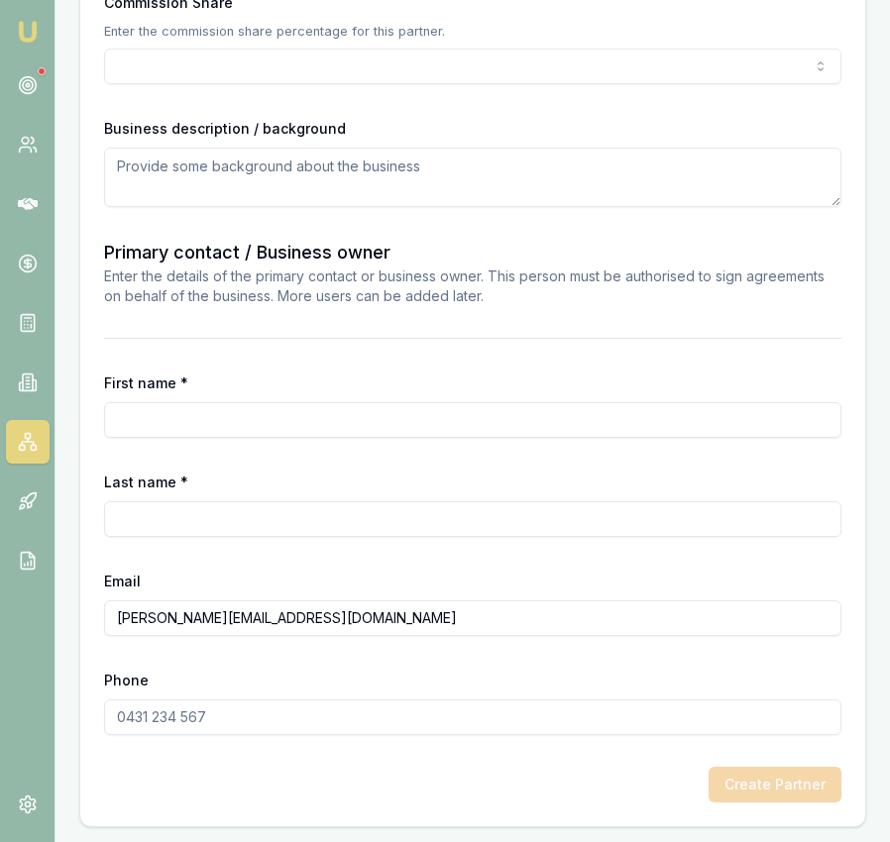
click at [138, 721] on input "Phone" at bounding box center [472, 718] width 737 height 36
paste input "0415 719 759"
type input "0415 719 759"
click at [283, 412] on input "First name *" at bounding box center [472, 420] width 737 height 36
type input "Roopali"
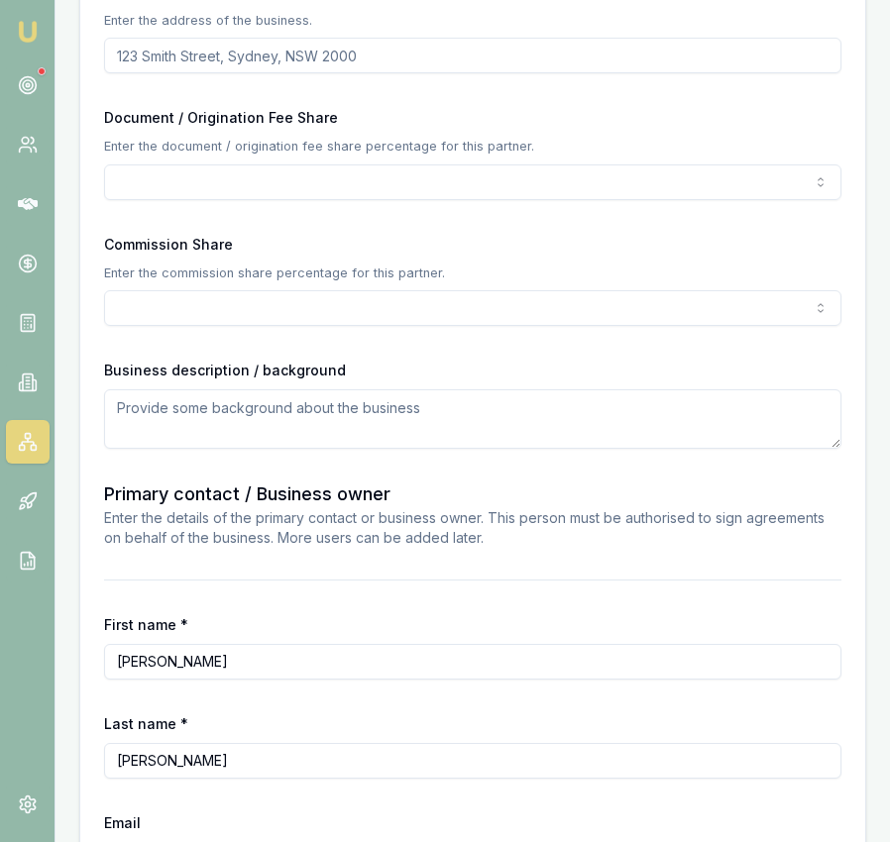
scroll to position [1322, 0]
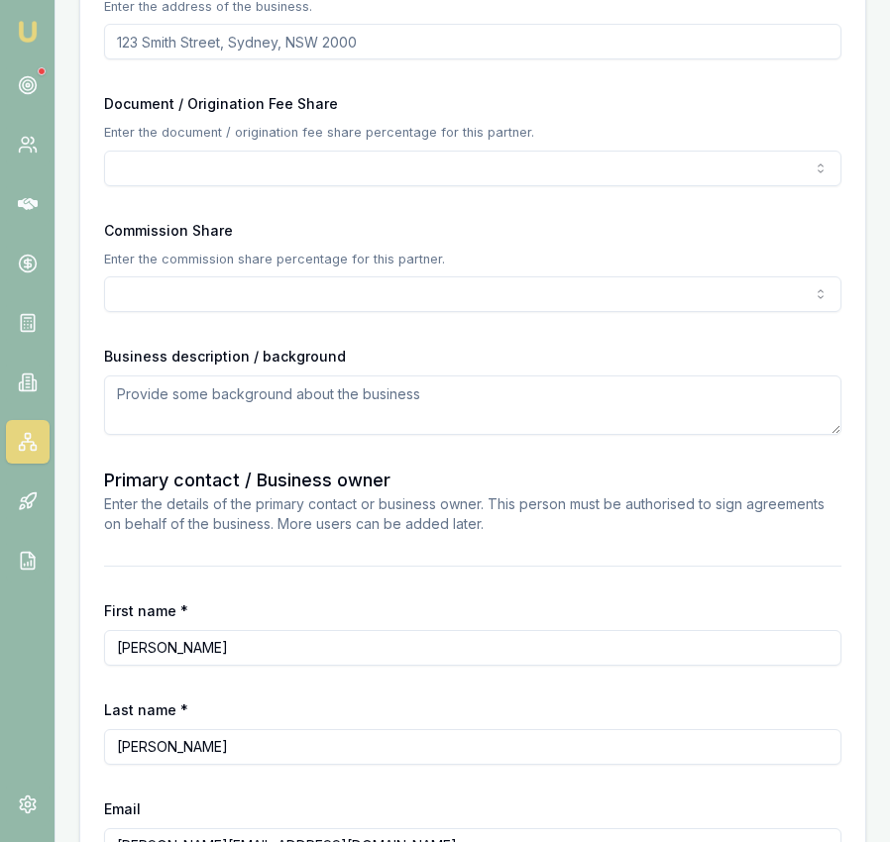
type input "Shah"
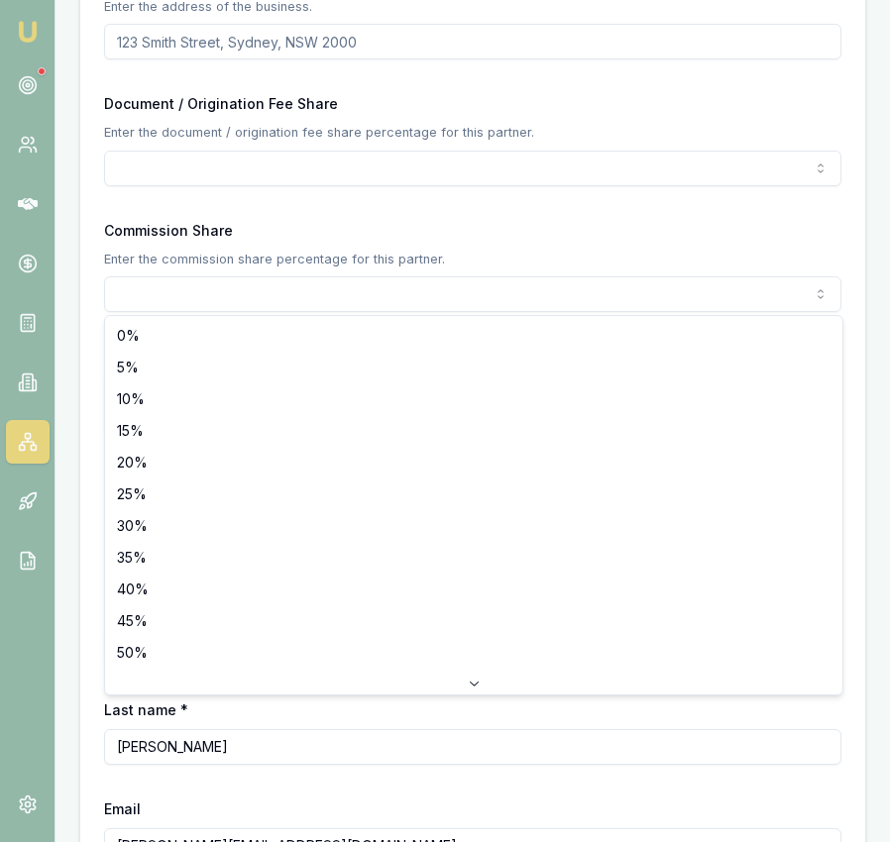
select select "50"
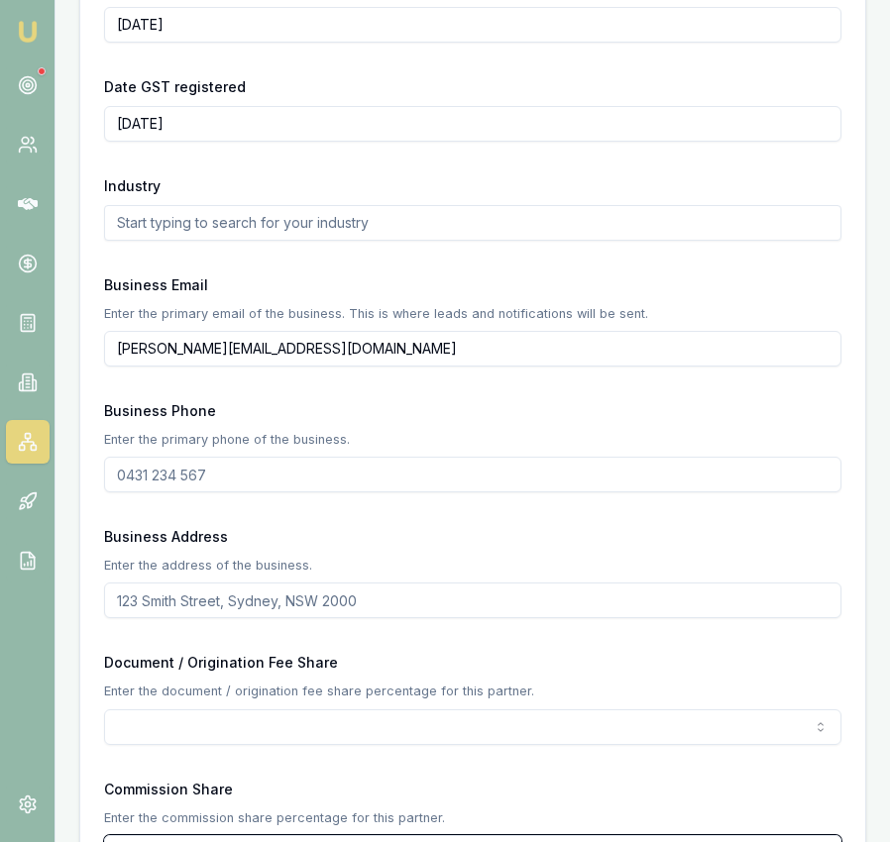
scroll to position [775, 0]
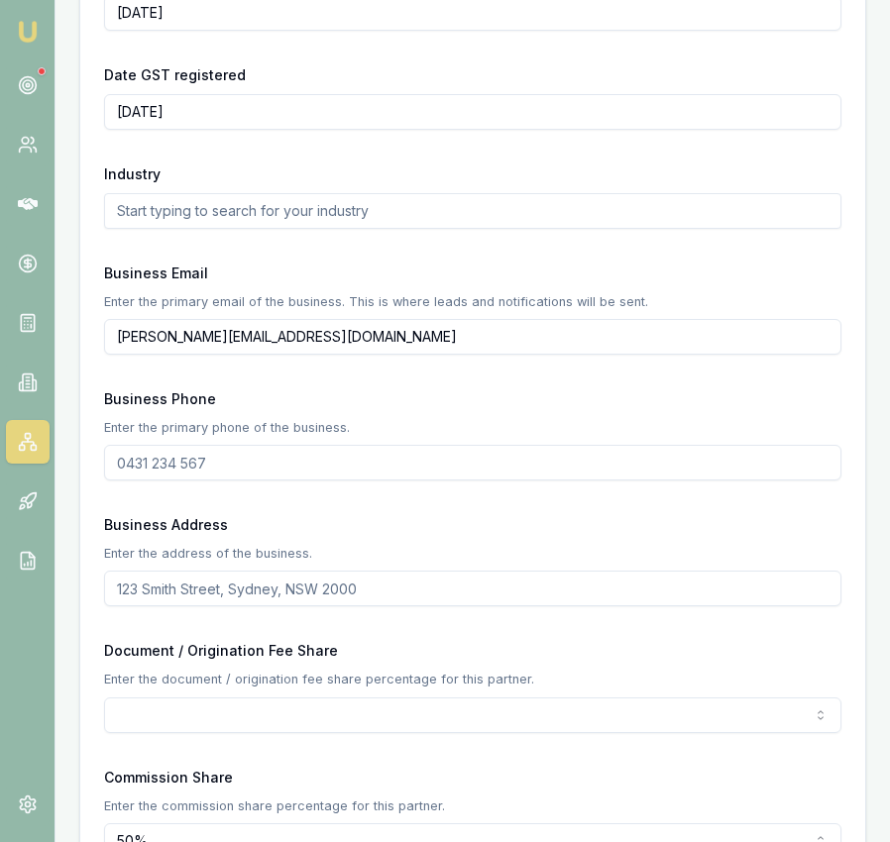
click at [287, 451] on input "Business Phone" at bounding box center [472, 463] width 737 height 36
paste input "0415 719 759"
type input "0415 719 759"
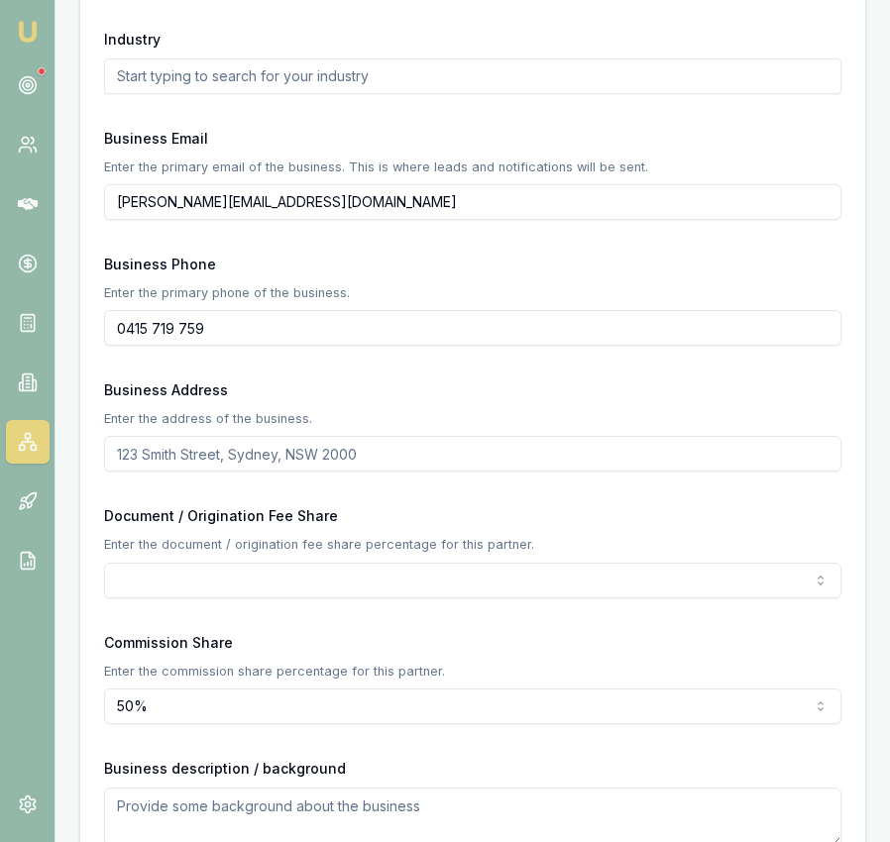
scroll to position [918, 0]
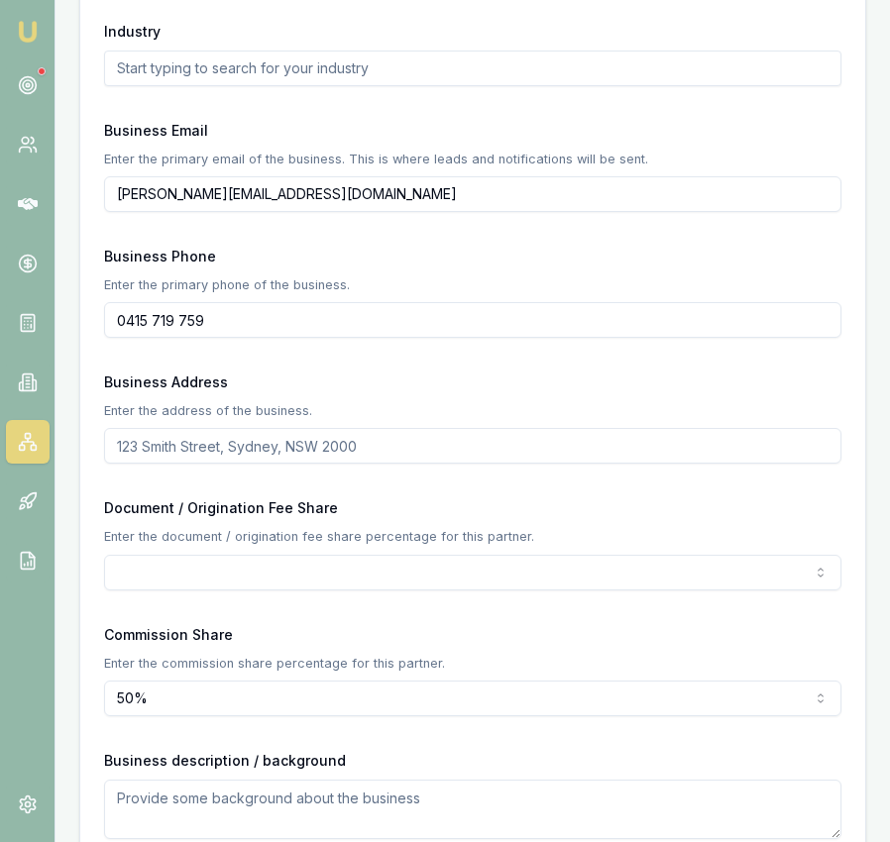
drag, startPoint x: 287, startPoint y: 451, endPoint x: 398, endPoint y: 582, distance: 171.6
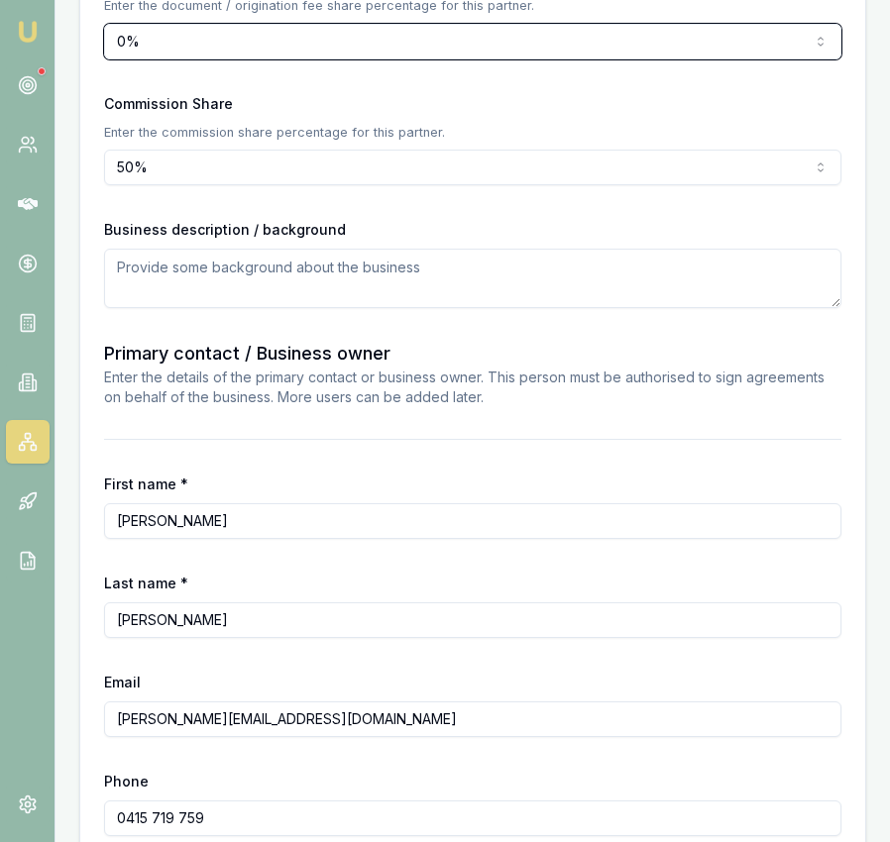
scroll to position [1550, 0]
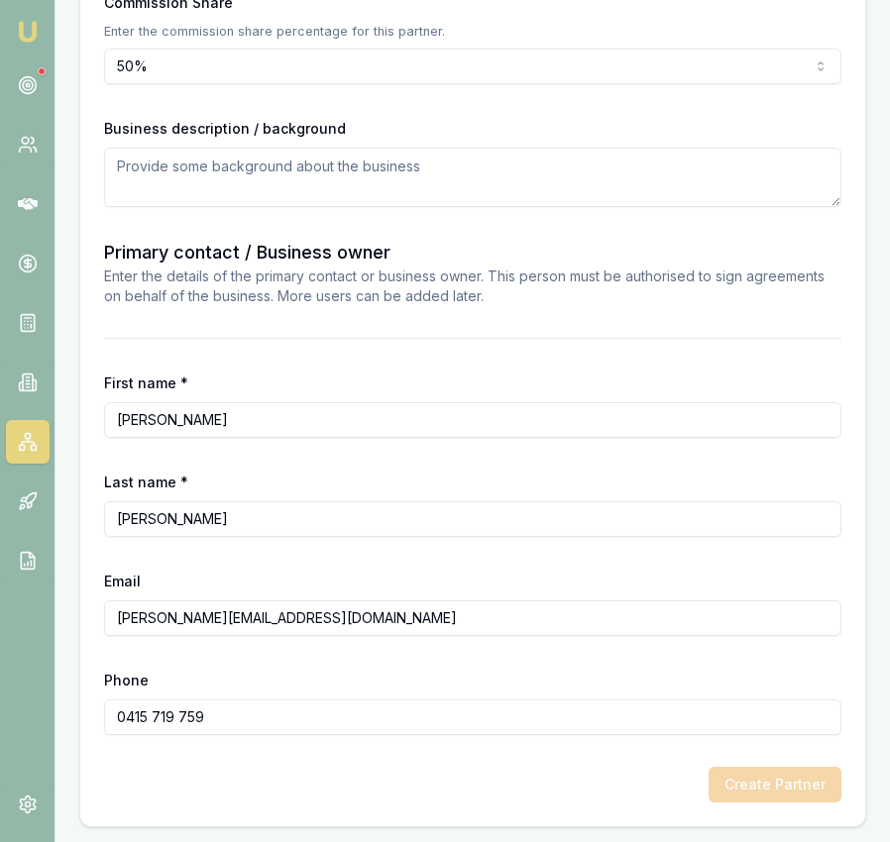
click at [583, 530] on input "Shah" at bounding box center [472, 519] width 737 height 36
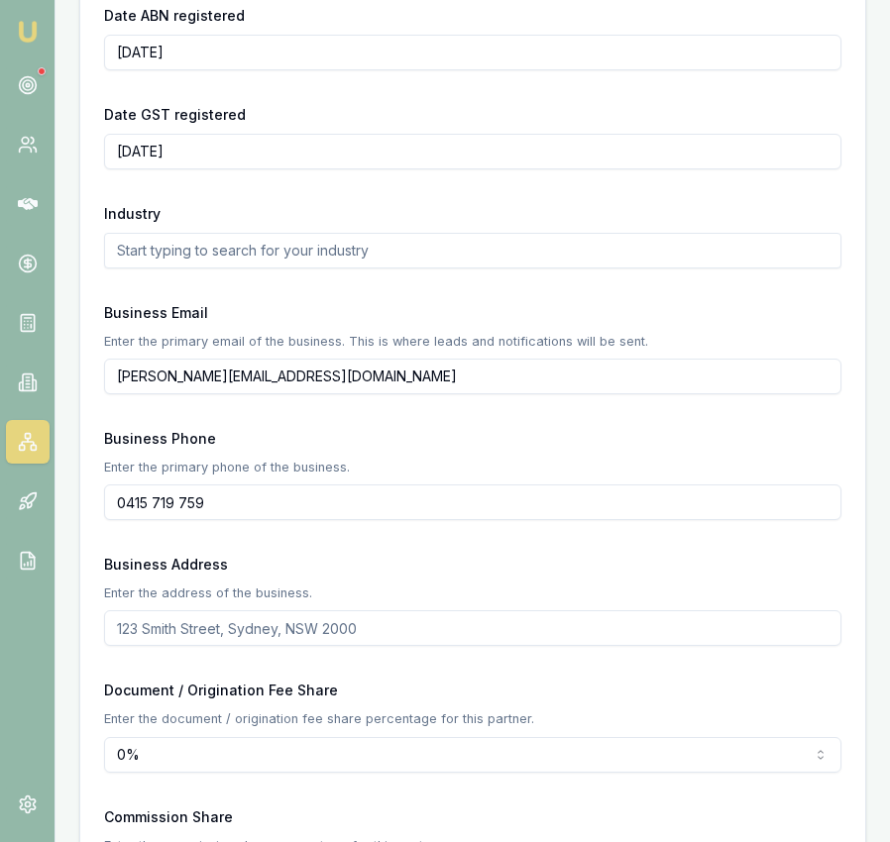
scroll to position [712, 0]
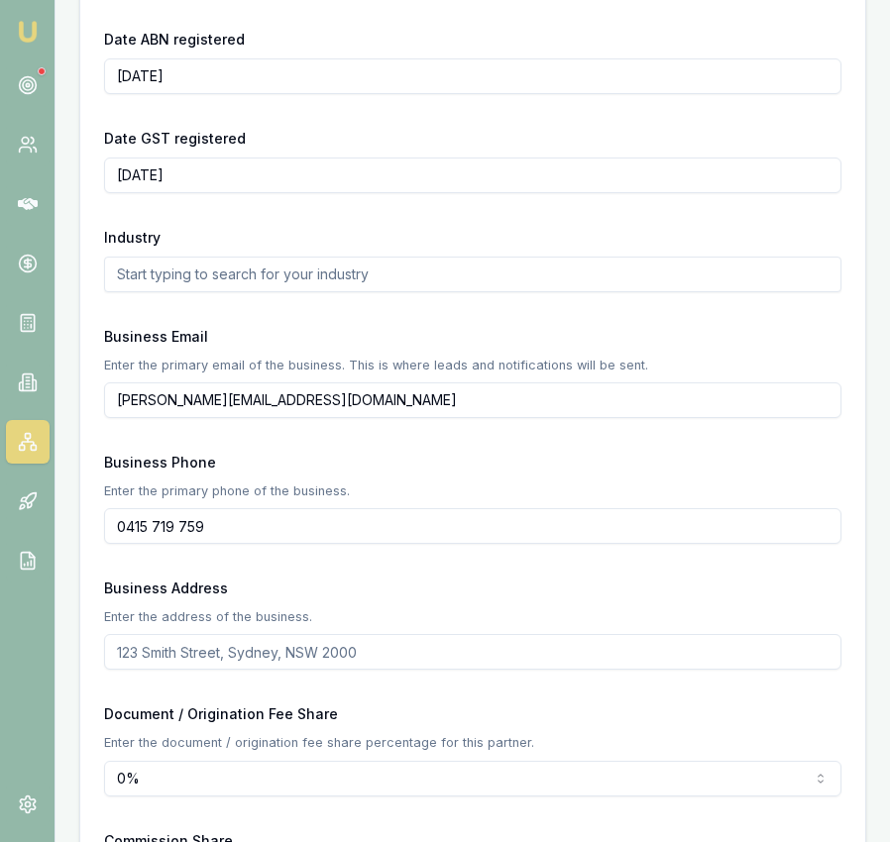
click at [318, 650] on input "Business Address" at bounding box center [472, 652] width 737 height 36
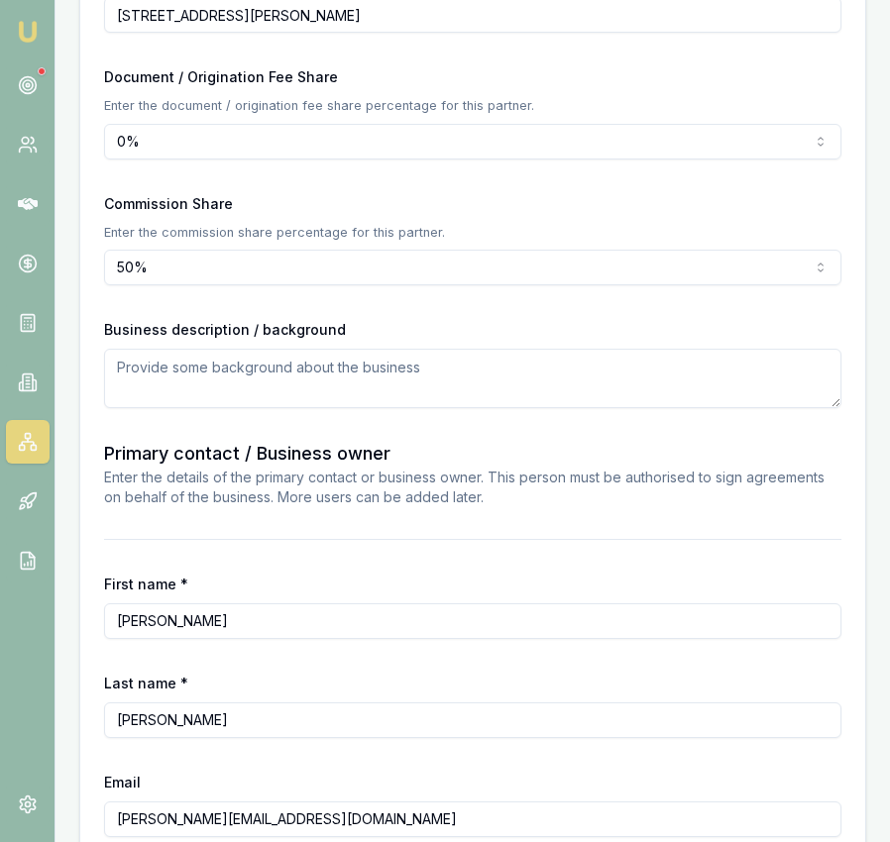
scroll to position [1550, 0]
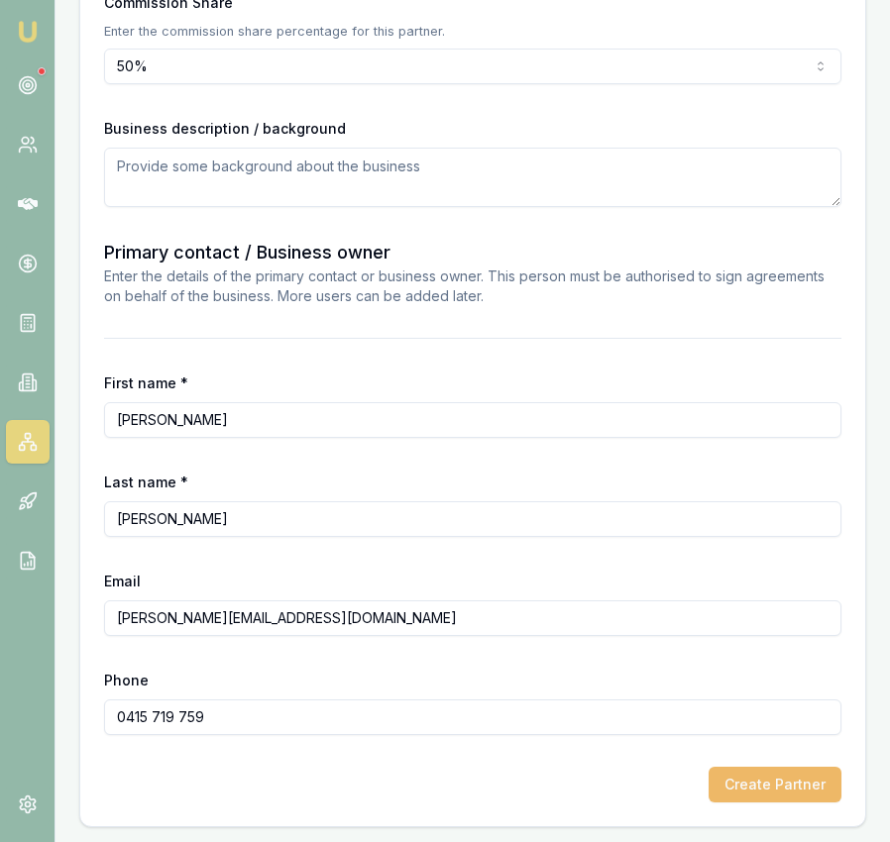
type input "26 landcox way Caroline Springs"
click at [799, 788] on button "Create Partner" at bounding box center [775, 785] width 133 height 36
